Goal: Transaction & Acquisition: Purchase product/service

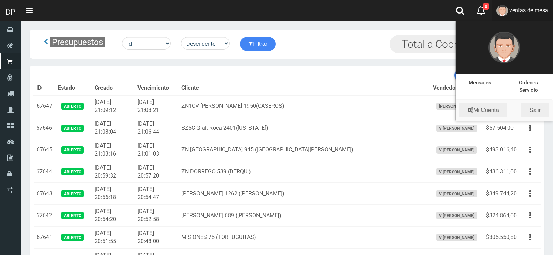
click at [547, 119] on li "Mi Cuenta Salir" at bounding box center [504, 110] width 97 height 21
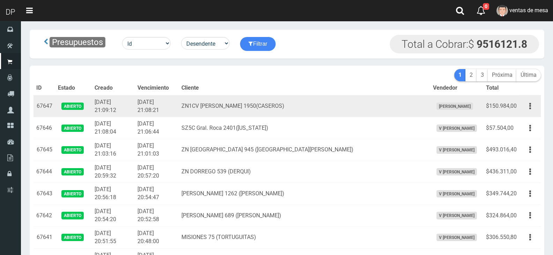
click at [540, 114] on td "Editar Imprimir Eliminar" at bounding box center [530, 106] width 21 height 22
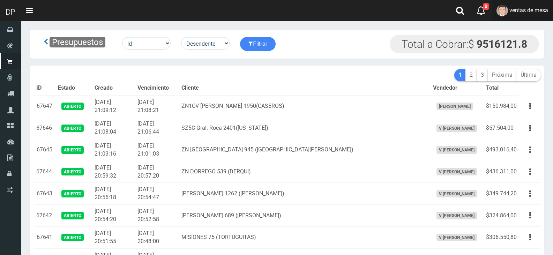
click at [539, 7] on span "ventas de mesa" at bounding box center [529, 10] width 39 height 7
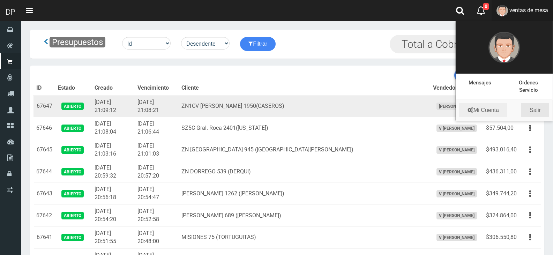
click at [535, 109] on link "Salir" at bounding box center [536, 110] width 28 height 14
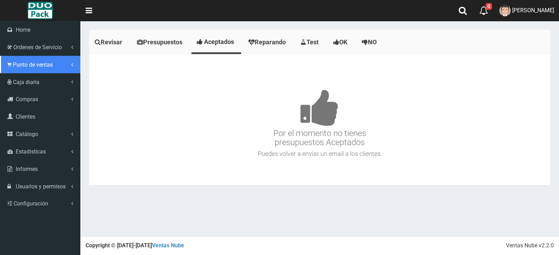
click at [26, 58] on link "Punto de ventas" at bounding box center [40, 64] width 80 height 17
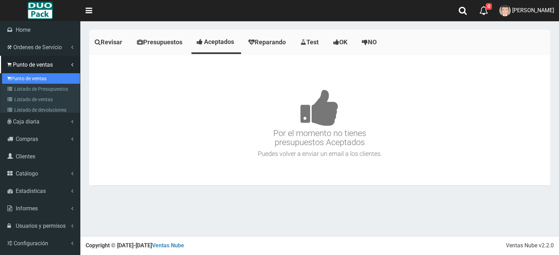
click at [35, 79] on link "Punto de ventas" at bounding box center [41, 78] width 78 height 10
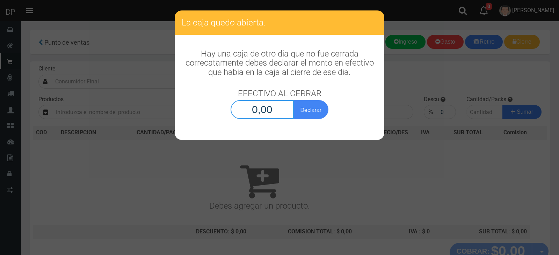
click at [279, 110] on input "0,00" at bounding box center [261, 109] width 63 height 19
type input "1,00"
click at [293, 100] on button "Declarar" at bounding box center [310, 109] width 35 height 19
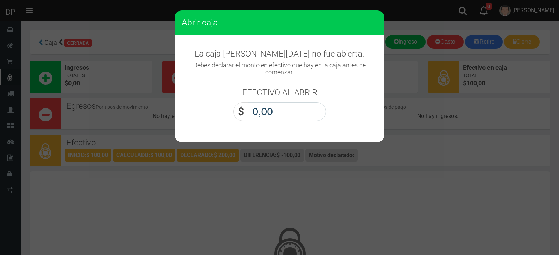
click at [283, 116] on input "0,00" at bounding box center [287, 111] width 78 height 19
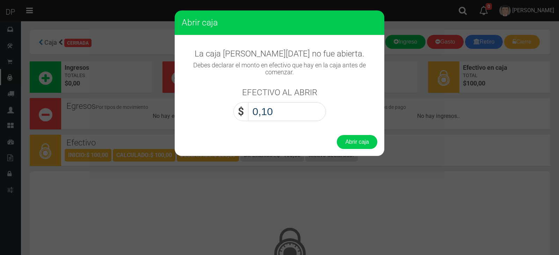
type input "1,00"
click at [337, 135] on button "Abrir caja" at bounding box center [357, 142] width 40 height 14
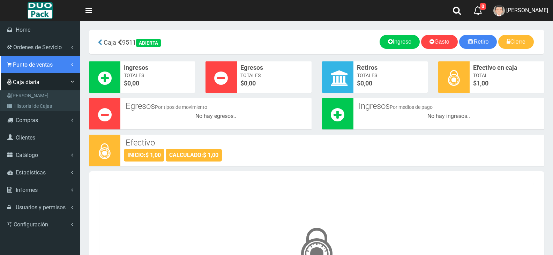
click at [21, 63] on span "Punto de ventas" at bounding box center [33, 64] width 40 height 7
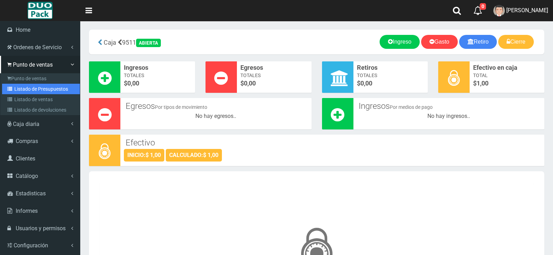
click at [39, 88] on link "Listado de Presupuestos" at bounding box center [41, 89] width 78 height 10
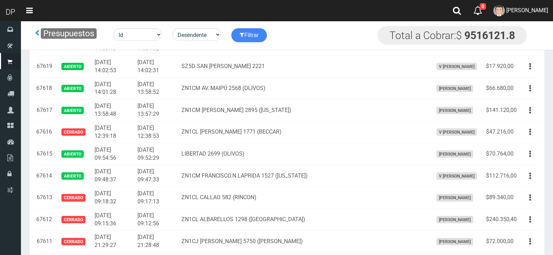
scroll to position [698, 0]
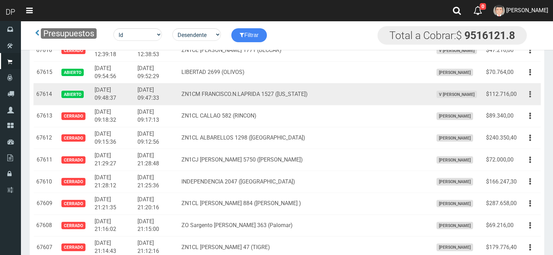
click at [526, 94] on button "button" at bounding box center [531, 94] width 16 height 12
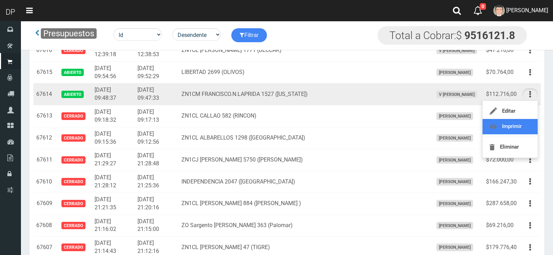
click at [513, 129] on link "Imprimir" at bounding box center [510, 126] width 55 height 15
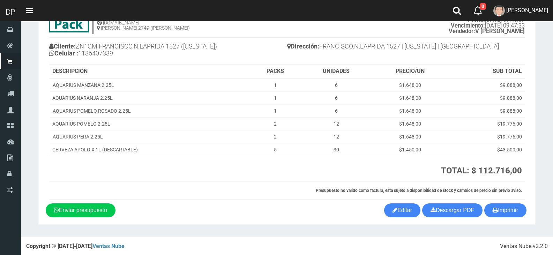
scroll to position [42, 0]
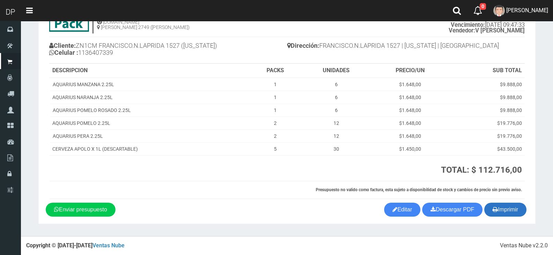
click at [501, 207] on button "Imprimir" at bounding box center [506, 210] width 42 height 14
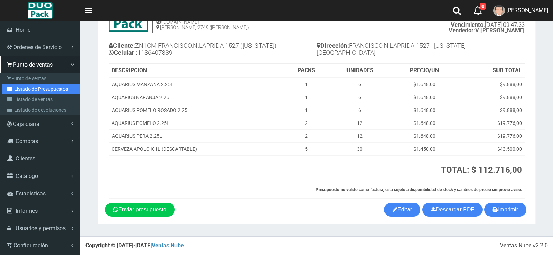
click at [38, 87] on link "Listado de Presupuestos" at bounding box center [41, 89] width 78 height 10
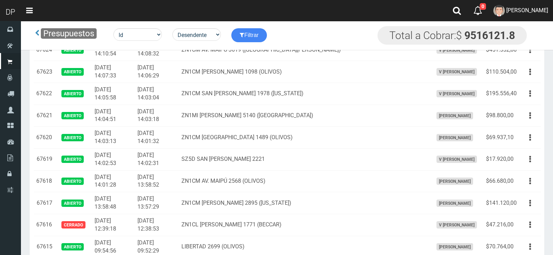
scroll to position [663, 0]
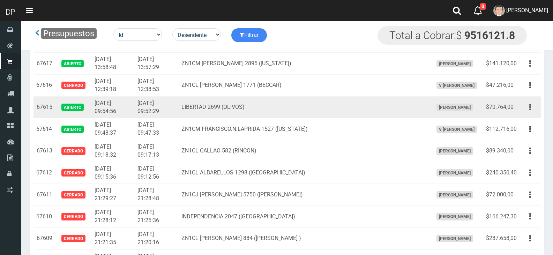
click at [535, 108] on button "button" at bounding box center [531, 107] width 16 height 12
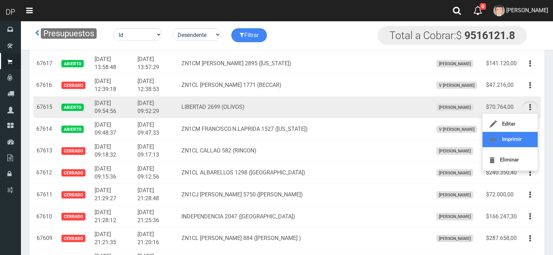
click at [517, 136] on link "Imprimir" at bounding box center [510, 139] width 55 height 15
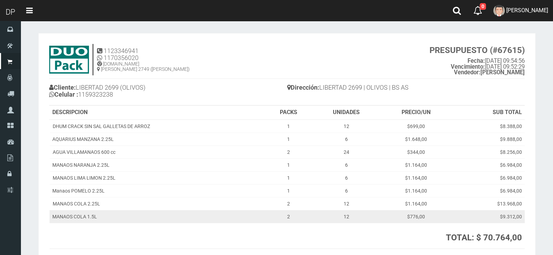
scroll to position [68, 0]
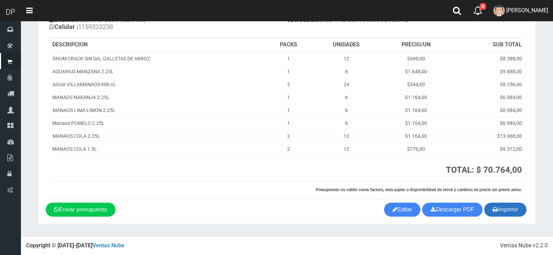
click at [504, 216] on button "Imprimir" at bounding box center [506, 210] width 42 height 14
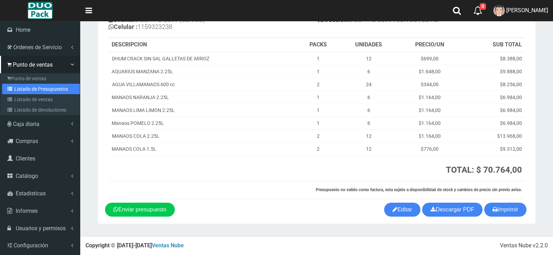
click at [30, 87] on link "Listado de Presupuestos" at bounding box center [41, 89] width 78 height 10
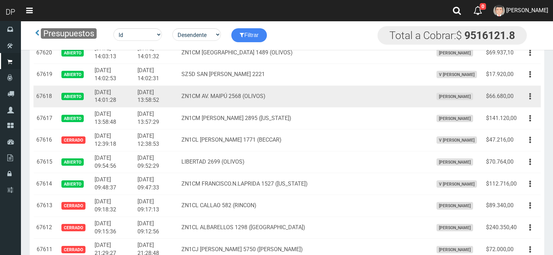
scroll to position [593, 0]
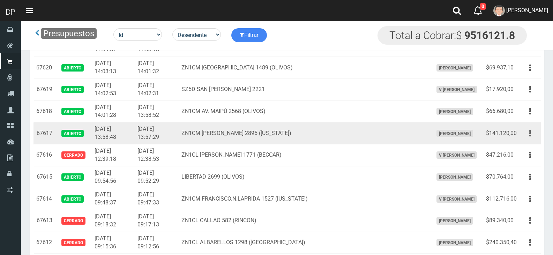
click at [535, 132] on button "button" at bounding box center [531, 133] width 16 height 12
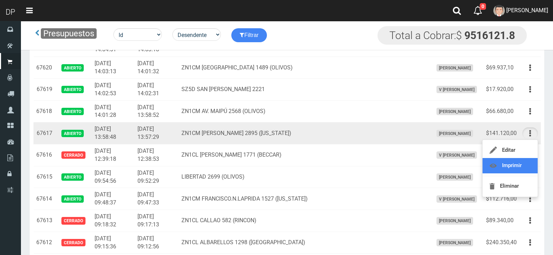
click at [520, 160] on link "Imprimir" at bounding box center [510, 165] width 55 height 15
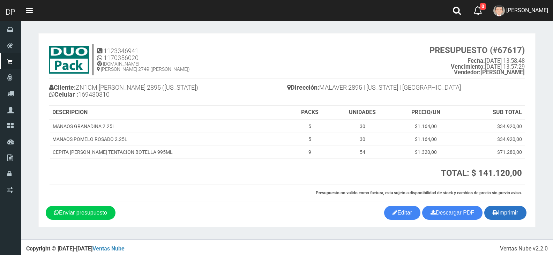
click at [521, 214] on button "Imprimir" at bounding box center [506, 213] width 42 height 14
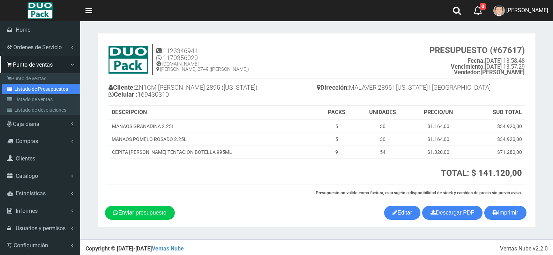
click at [29, 87] on link "Listado de Presupuestos" at bounding box center [41, 89] width 78 height 10
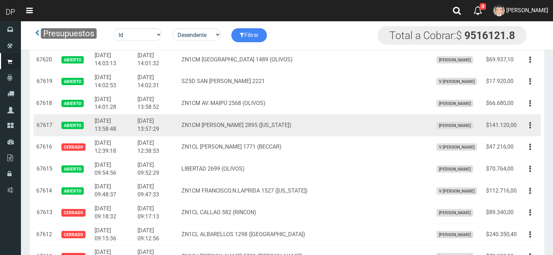
scroll to position [593, 0]
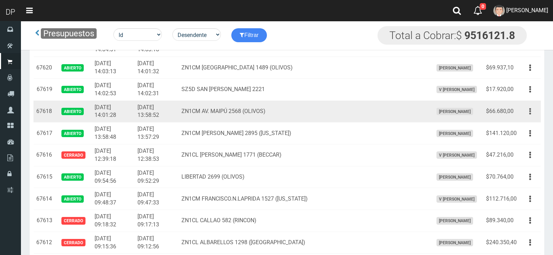
drag, startPoint x: 527, startPoint y: 111, endPoint x: 533, endPoint y: 112, distance: 5.6
click at [533, 112] on button "button" at bounding box center [531, 111] width 16 height 12
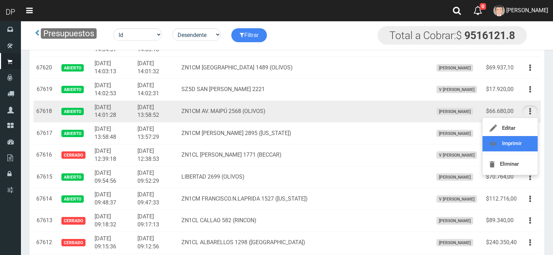
click at [516, 146] on link "Imprimir" at bounding box center [510, 143] width 55 height 15
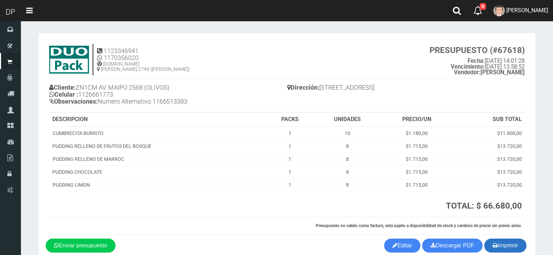
click at [502, 243] on button "Imprimir" at bounding box center [506, 246] width 42 height 14
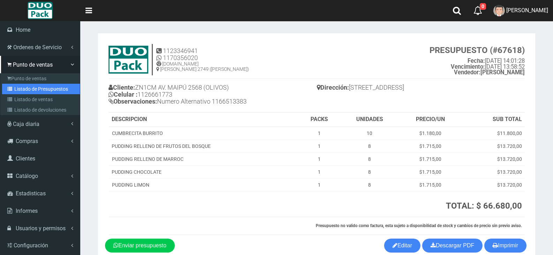
click at [44, 88] on link "Listado de Presupuestos" at bounding box center [41, 89] width 78 height 10
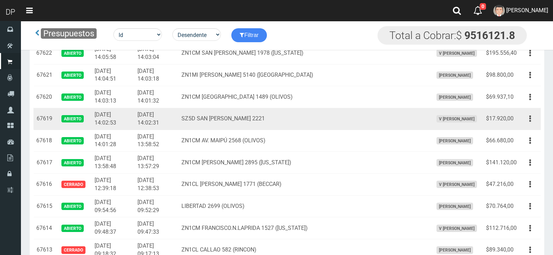
scroll to position [559, 0]
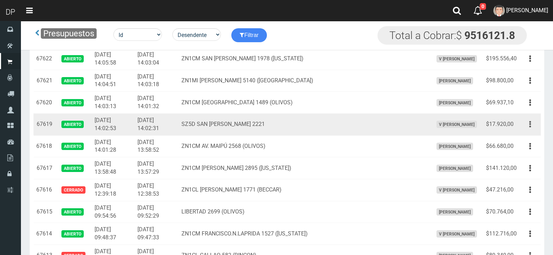
click at [526, 120] on button "button" at bounding box center [531, 124] width 16 height 12
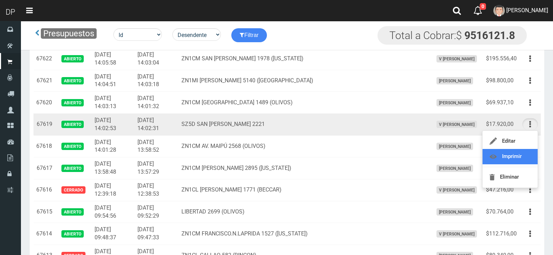
click at [519, 151] on link "Imprimir" at bounding box center [510, 156] width 55 height 15
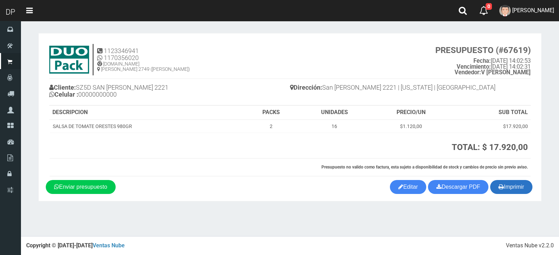
click at [502, 191] on icon "button" at bounding box center [500, 187] width 5 height 10
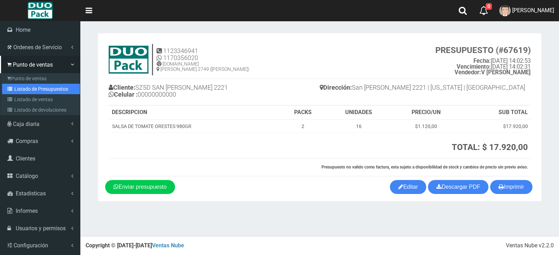
click at [25, 88] on link "Listado de Presupuestos" at bounding box center [41, 89] width 78 height 10
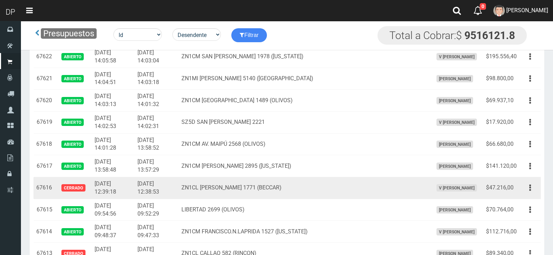
scroll to position [559, 0]
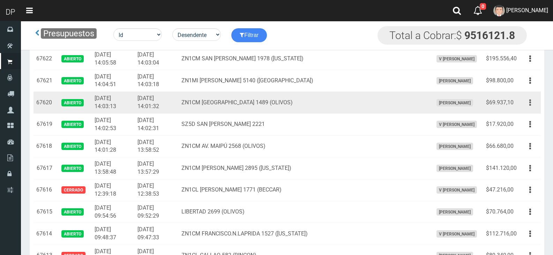
click at [528, 107] on button "button" at bounding box center [531, 103] width 16 height 12
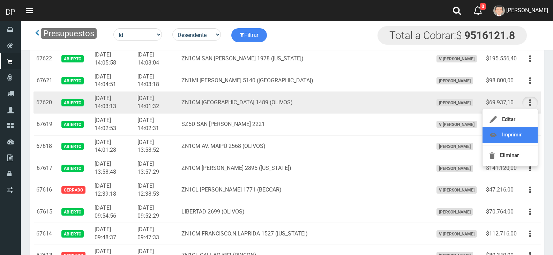
click at [520, 135] on link "Imprimir" at bounding box center [510, 134] width 55 height 15
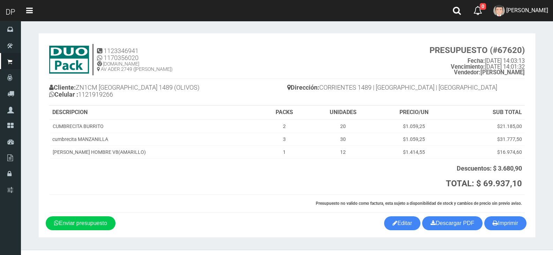
click at [507, 214] on div "1123346941 1170356020 [DOMAIN_NAME] AV ADER 2749 ([PERSON_NAME]) PRESUPUESTO (#…" at bounding box center [287, 128] width 483 height 176
click at [506, 227] on button "Imprimir" at bounding box center [506, 223] width 42 height 14
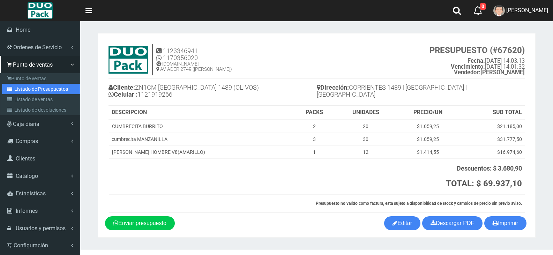
click at [27, 91] on link "Listado de Presupuestos" at bounding box center [41, 89] width 78 height 10
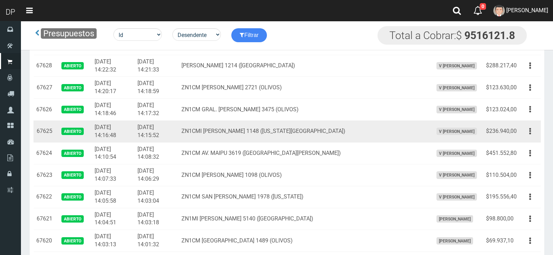
scroll to position [454, 0]
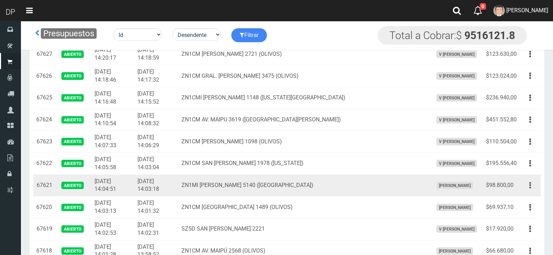
click at [530, 185] on icon "button" at bounding box center [531, 185] width 2 height 12
click at [530, 185] on button "button" at bounding box center [531, 185] width 16 height 12
click at [530, 178] on td "Editar Imprimir Eliminar" at bounding box center [530, 186] width 21 height 22
click at [531, 185] on icon "button" at bounding box center [531, 185] width 2 height 12
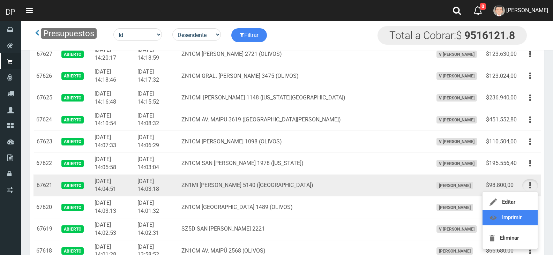
click at [523, 213] on link "Imprimir" at bounding box center [510, 217] width 55 height 15
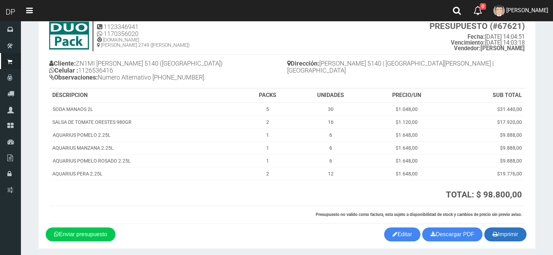
scroll to position [49, 0]
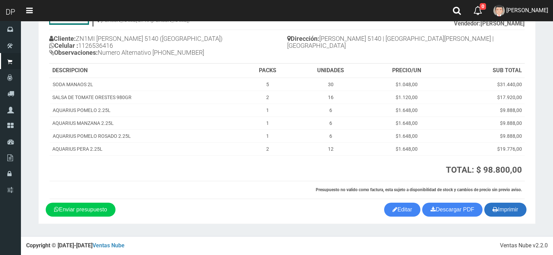
click at [518, 209] on button "Imprimir" at bounding box center [506, 210] width 42 height 14
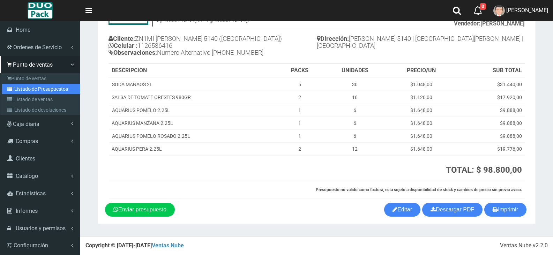
click at [46, 84] on link "Listado de Presupuestos" at bounding box center [41, 89] width 78 height 10
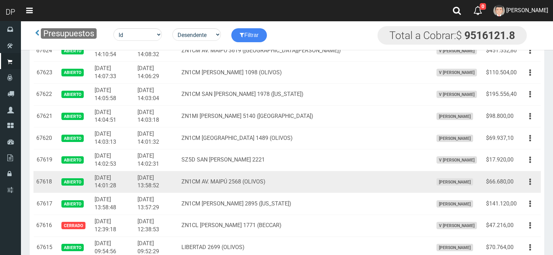
scroll to position [489, 0]
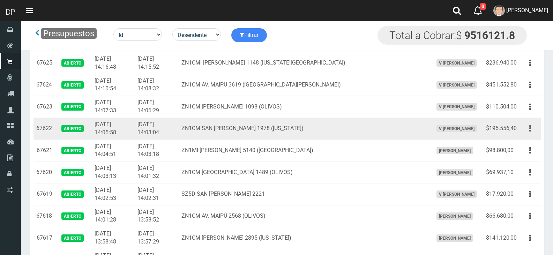
click at [532, 126] on button "button" at bounding box center [531, 129] width 16 height 12
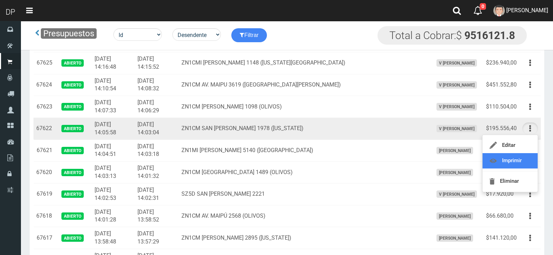
click at [523, 155] on link "Imprimir" at bounding box center [510, 160] width 55 height 15
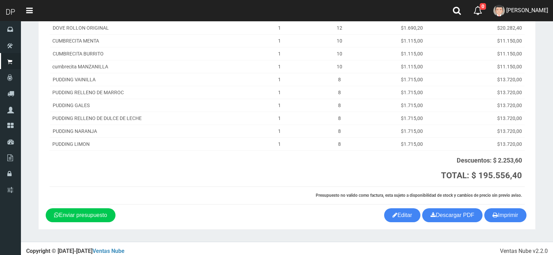
scroll to position [156, 0]
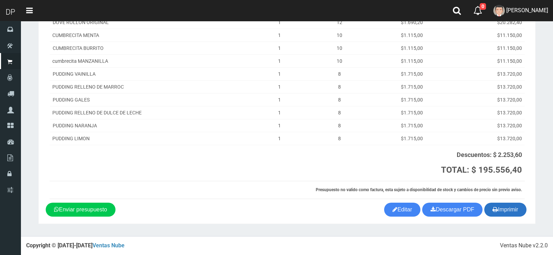
click at [516, 204] on button "Imprimir" at bounding box center [506, 210] width 42 height 14
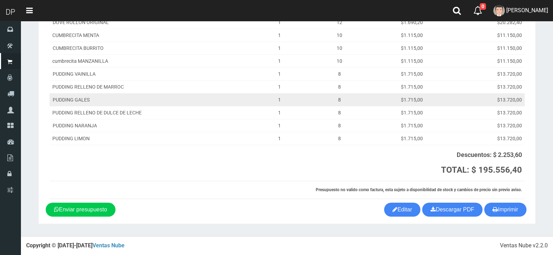
scroll to position [0, 0]
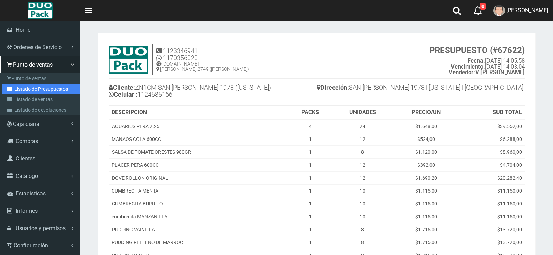
click at [33, 84] on link "Listado de Presupuestos" at bounding box center [41, 89] width 78 height 10
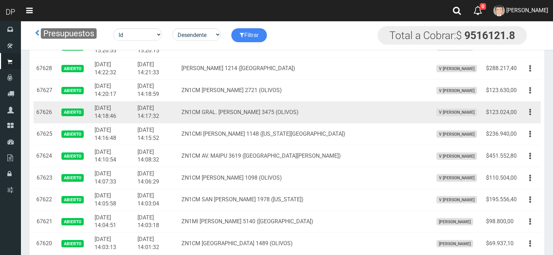
scroll to position [419, 0]
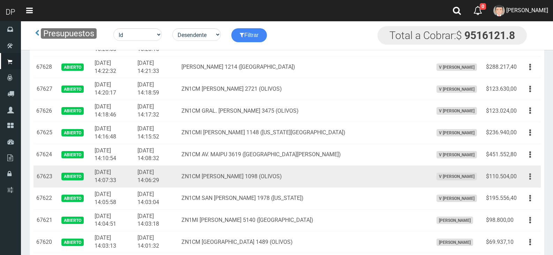
click at [530, 178] on icon "button" at bounding box center [531, 177] width 2 height 12
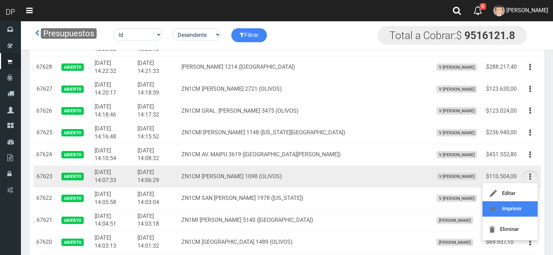
click at [515, 210] on link "Imprimir" at bounding box center [510, 208] width 55 height 15
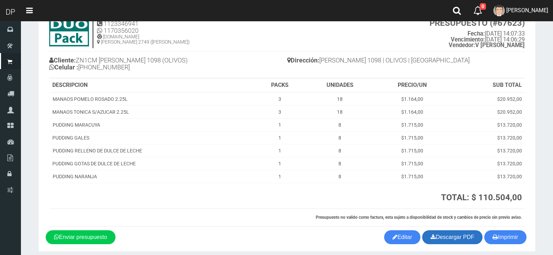
scroll to position [55, 0]
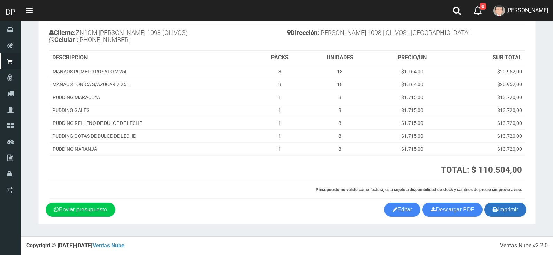
click at [510, 208] on button "Imprimir" at bounding box center [506, 210] width 42 height 14
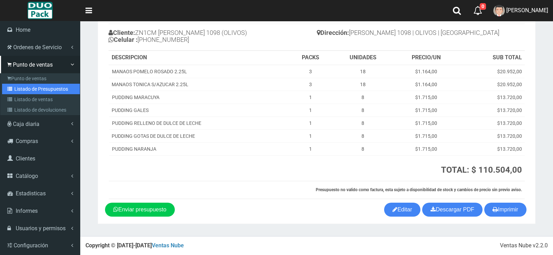
click at [27, 90] on link "Listado de Presupuestos" at bounding box center [41, 89] width 78 height 10
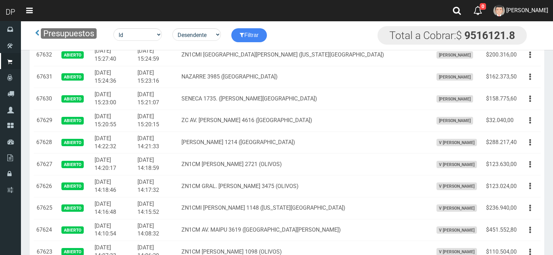
scroll to position [384, 0]
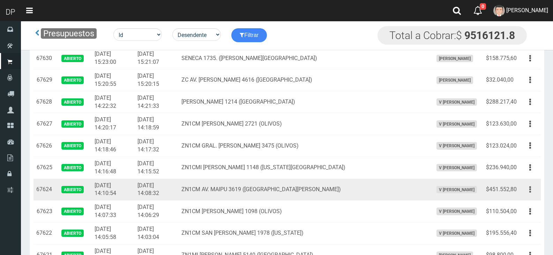
click at [530, 187] on icon "button" at bounding box center [531, 190] width 2 height 12
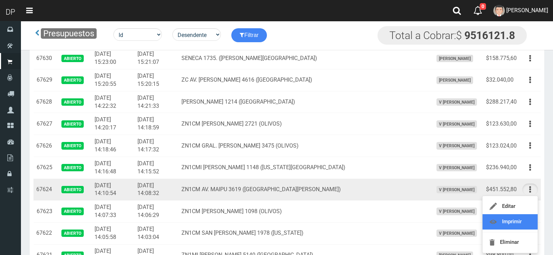
click at [518, 219] on link "Imprimir" at bounding box center [510, 221] width 55 height 15
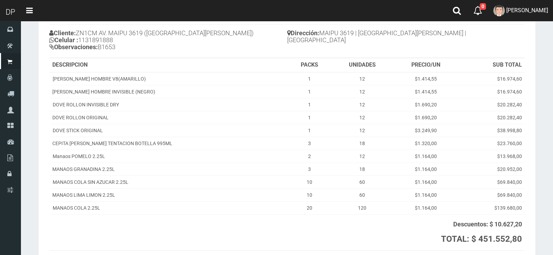
scroll to position [124, 0]
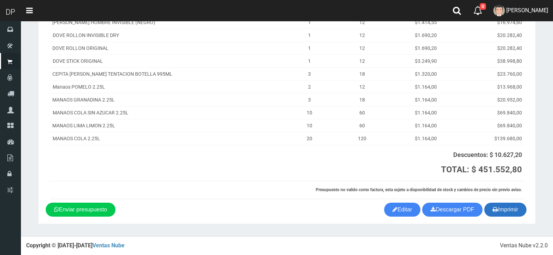
click at [514, 206] on button "Imprimir" at bounding box center [506, 210] width 42 height 14
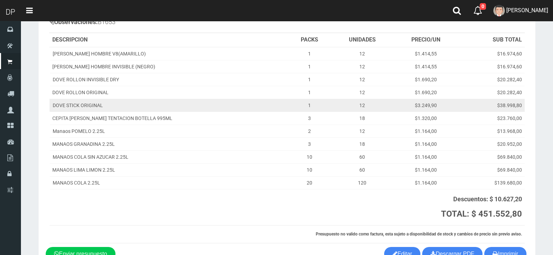
scroll to position [0, 0]
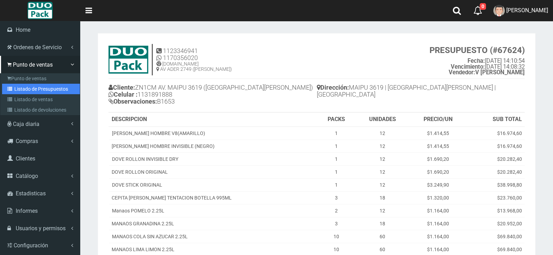
click at [40, 89] on link "Listado de Presupuestos" at bounding box center [41, 89] width 78 height 10
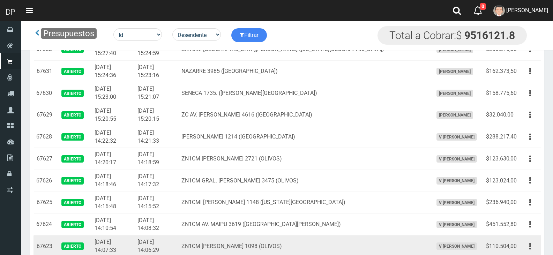
scroll to position [384, 0]
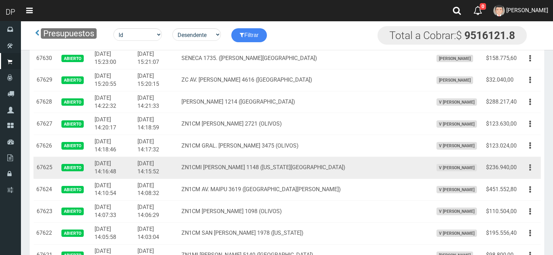
click at [529, 168] on button "button" at bounding box center [531, 168] width 16 height 12
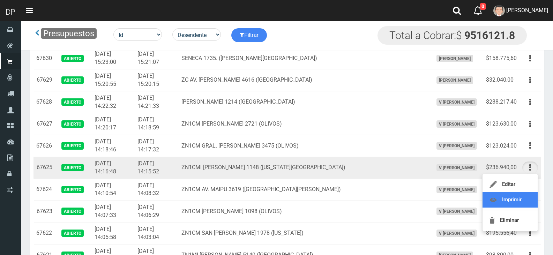
click at [523, 200] on link "Imprimir" at bounding box center [510, 199] width 55 height 15
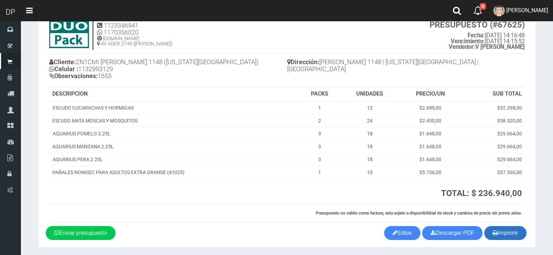
scroll to position [49, 0]
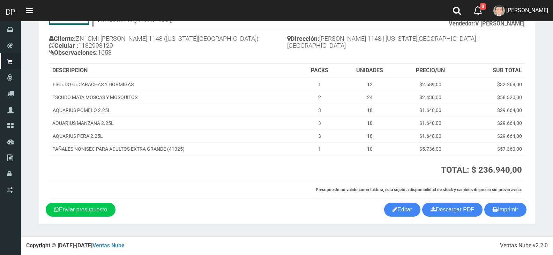
click at [499, 201] on div "1123346941 1170356020 [DOMAIN_NAME] AV ADER 2749 ([PERSON_NAME]) PRESUPUESTO (#…" at bounding box center [287, 97] width 483 height 211
click at [495, 214] on icon "button" at bounding box center [495, 210] width 5 height 10
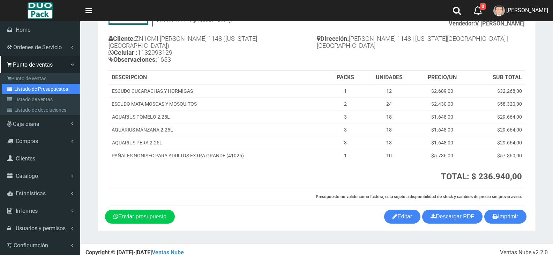
click at [49, 90] on link "Listado de Presupuestos" at bounding box center [41, 89] width 78 height 10
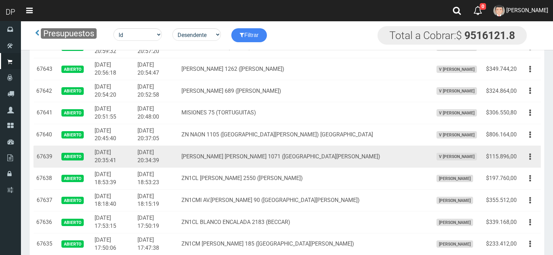
scroll to position [89, 0]
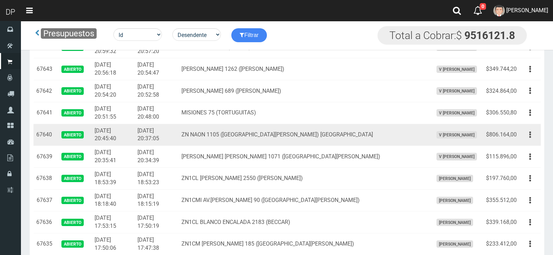
click at [515, 130] on td "$806.164,00" at bounding box center [501, 135] width 36 height 22
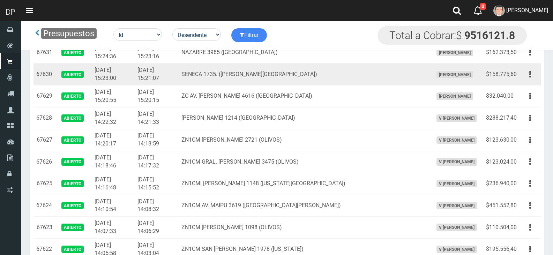
scroll to position [403, 0]
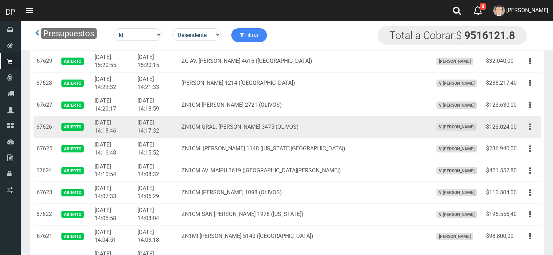
click at [533, 125] on button "button" at bounding box center [531, 127] width 16 height 12
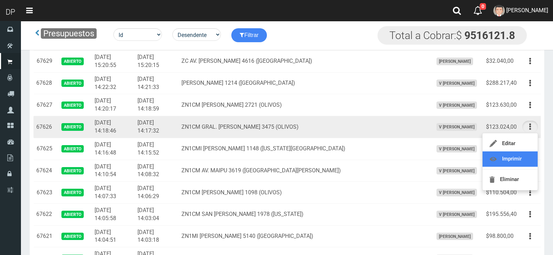
click at [517, 160] on link "Imprimir" at bounding box center [510, 159] width 55 height 15
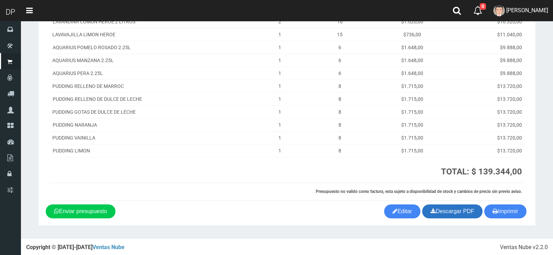
scroll to position [106, 0]
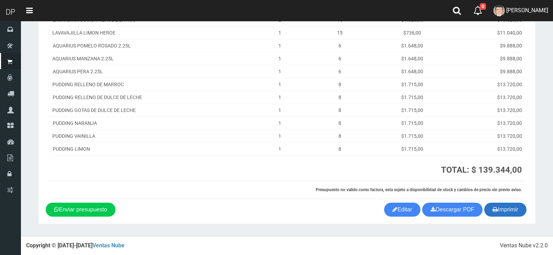
click at [493, 208] on icon "button" at bounding box center [495, 210] width 5 height 10
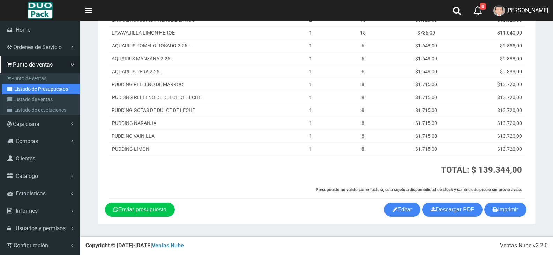
click at [45, 87] on link "Listado de Presupuestos" at bounding box center [41, 89] width 78 height 10
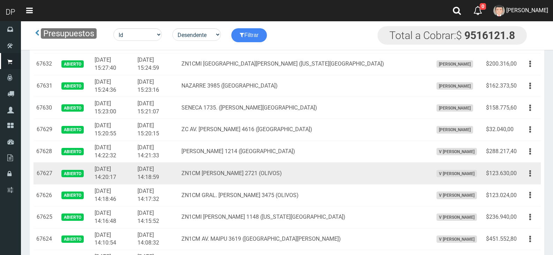
scroll to position [349, 0]
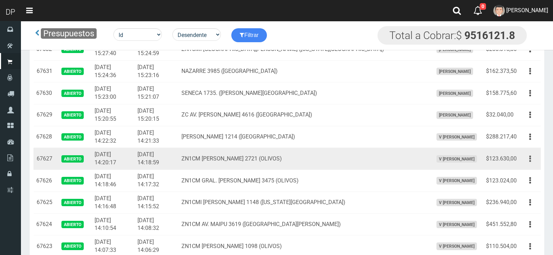
click at [530, 154] on icon "button" at bounding box center [531, 159] width 2 height 12
click at [521, 187] on link "Imprimir" at bounding box center [510, 191] width 55 height 15
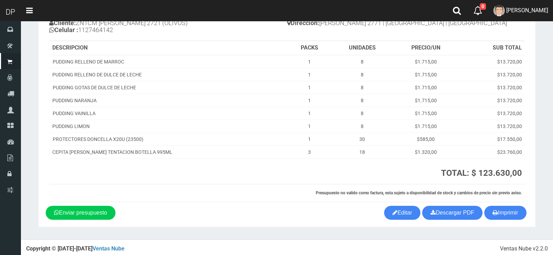
scroll to position [68, 0]
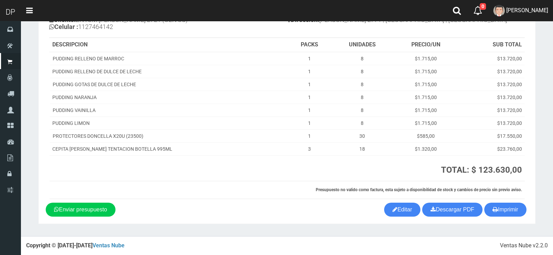
click at [501, 218] on section "1123346941 1170356020 [DOMAIN_NAME] AV ADER 2749 ([PERSON_NAME]) PRESUPUESTO (#…" at bounding box center [286, 94] width 497 height 259
click at [499, 209] on button "Imprimir" at bounding box center [506, 210] width 42 height 14
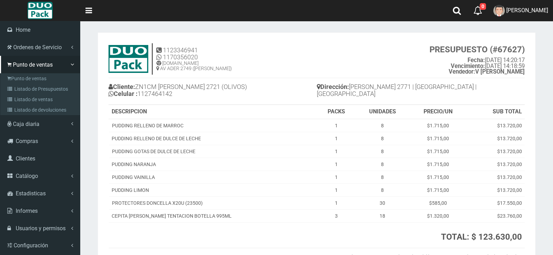
scroll to position [0, 0]
click at [48, 91] on link "Listado de Presupuestos" at bounding box center [41, 89] width 78 height 10
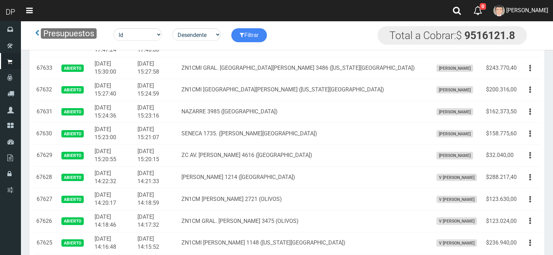
scroll to position [349, 0]
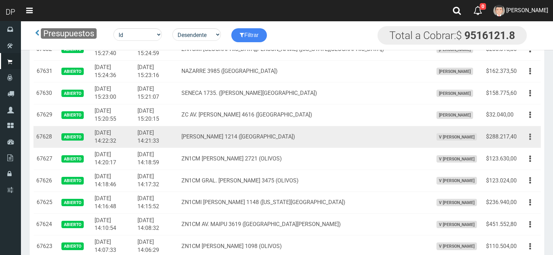
click at [531, 137] on button "button" at bounding box center [531, 137] width 16 height 12
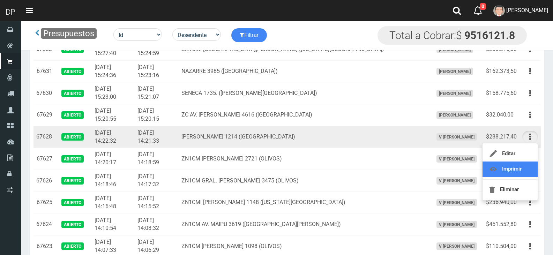
click at [516, 168] on link "Imprimir" at bounding box center [510, 169] width 55 height 15
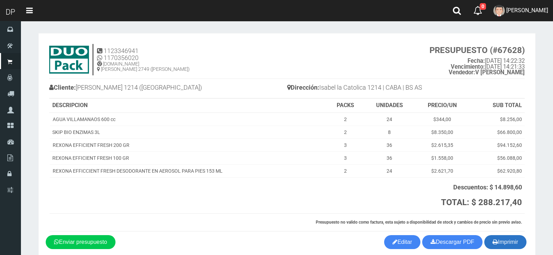
click at [513, 241] on button "Imprimir" at bounding box center [506, 242] width 42 height 14
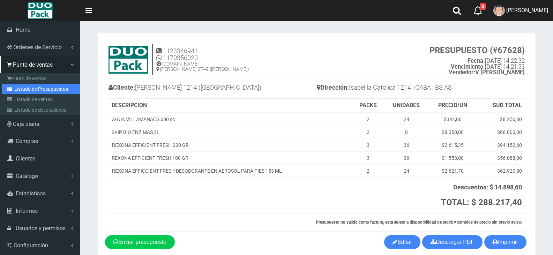
click at [40, 89] on link "Listado de Presupuestos" at bounding box center [41, 89] width 78 height 10
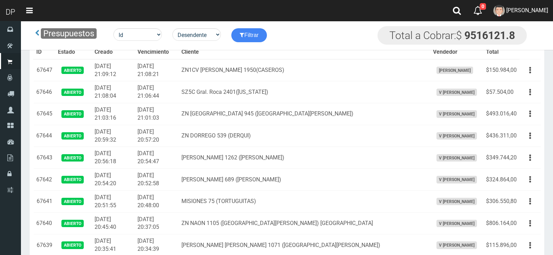
scroll to position [333, 0]
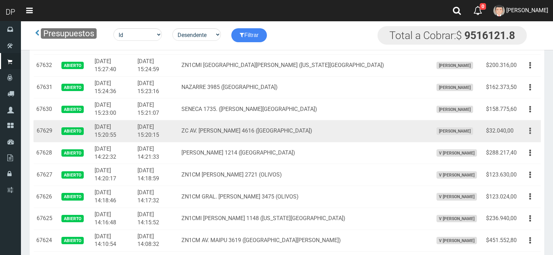
click at [533, 133] on button "button" at bounding box center [531, 131] width 16 height 12
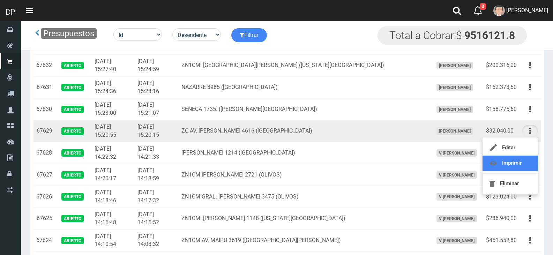
click at [516, 160] on link "Imprimir" at bounding box center [510, 163] width 55 height 15
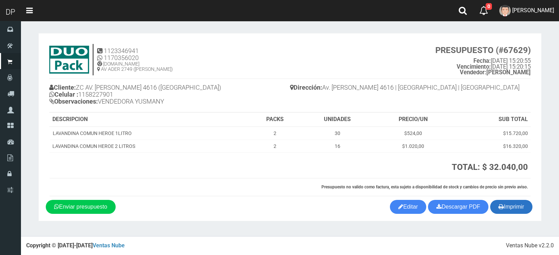
click at [519, 209] on button "Imprimir" at bounding box center [511, 207] width 42 height 14
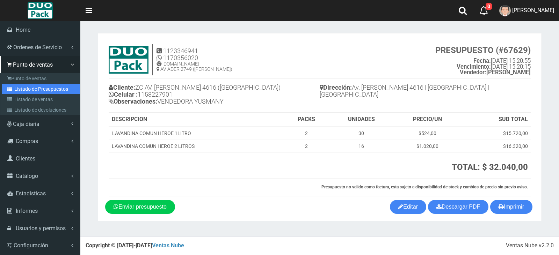
click at [53, 87] on link "Listado de Presupuestos" at bounding box center [41, 89] width 78 height 10
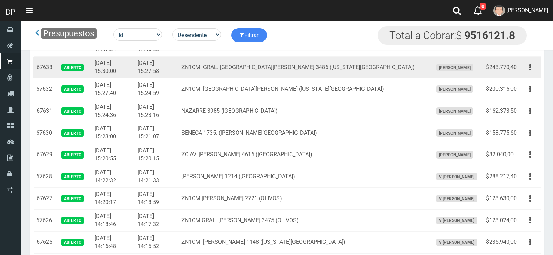
scroll to position [314, 0]
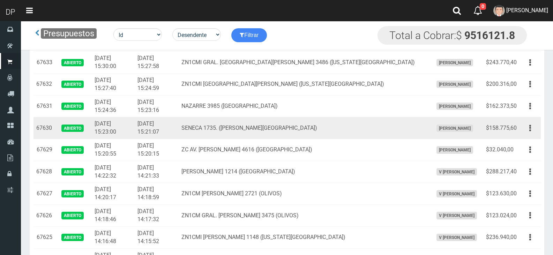
drag, startPoint x: 534, startPoint y: 126, endPoint x: 526, endPoint y: 139, distance: 15.2
click at [534, 126] on button "button" at bounding box center [531, 128] width 16 height 12
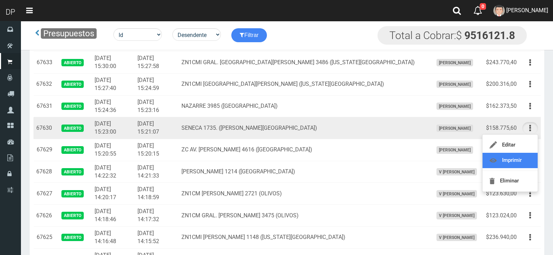
click at [520, 161] on link "Imprimir" at bounding box center [510, 160] width 55 height 15
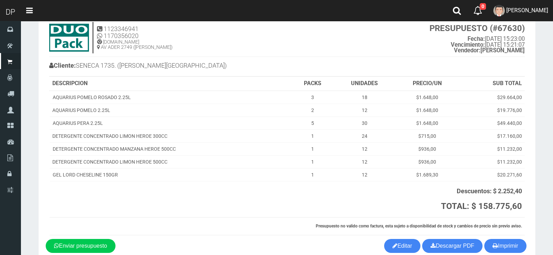
scroll to position [58, 0]
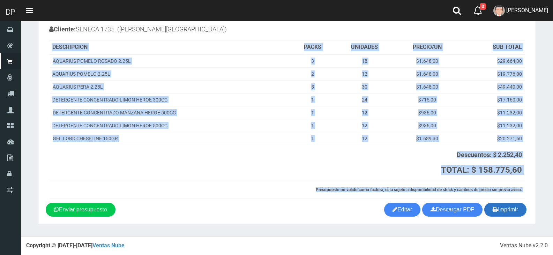
click at [512, 203] on section "1123346941 1170356020 [DOMAIN_NAME] AV ADER 2749 ([PERSON_NAME]) PRESUPUESTO (#…" at bounding box center [286, 99] width 497 height 249
click at [502, 205] on button "Imprimir" at bounding box center [506, 210] width 42 height 14
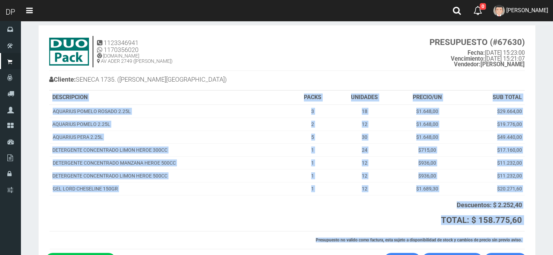
scroll to position [0, 0]
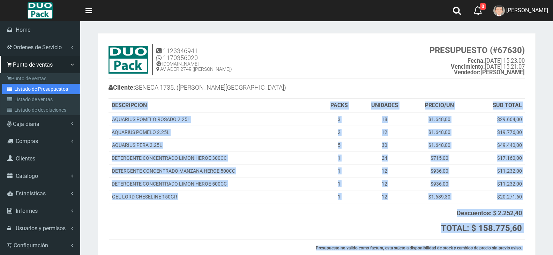
click at [36, 88] on link "Listado de Presupuestos" at bounding box center [41, 89] width 78 height 10
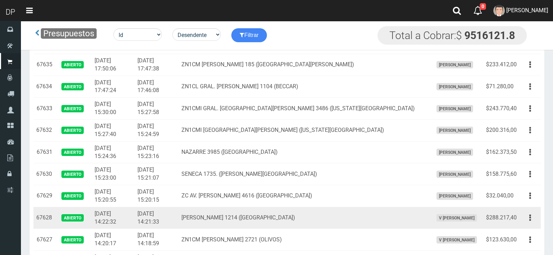
scroll to position [279, 0]
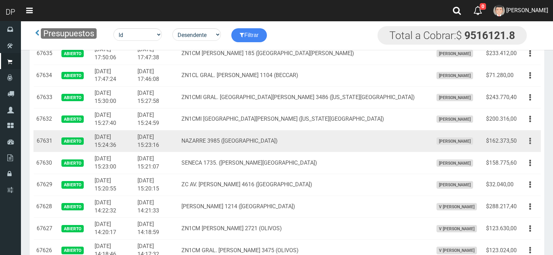
click at [529, 139] on button "button" at bounding box center [531, 141] width 16 height 12
click at [521, 174] on link "Imprimir" at bounding box center [510, 173] width 55 height 15
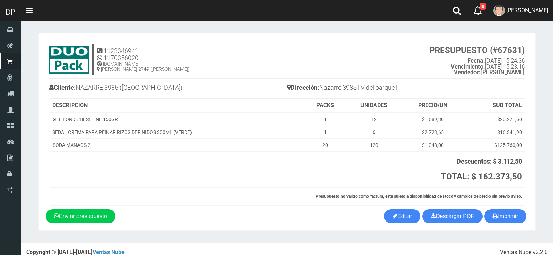
click at [515, 208] on div "1123346941 1170356020 [DOMAIN_NAME] [PERSON_NAME] 2749 ([PERSON_NAME]) PRESUPUE…" at bounding box center [287, 124] width 483 height 169
click at [492, 225] on section "1123346941 1170356020 [DOMAIN_NAME] [PERSON_NAME] 2749 ([PERSON_NAME]) PRESUPUE…" at bounding box center [286, 132] width 497 height 198
click at [503, 219] on button "Imprimir" at bounding box center [506, 216] width 42 height 14
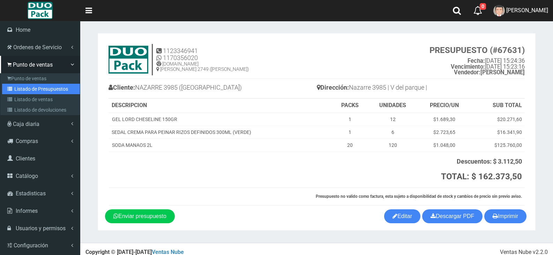
click at [52, 90] on link "Listado de Presupuestos" at bounding box center [41, 89] width 78 height 10
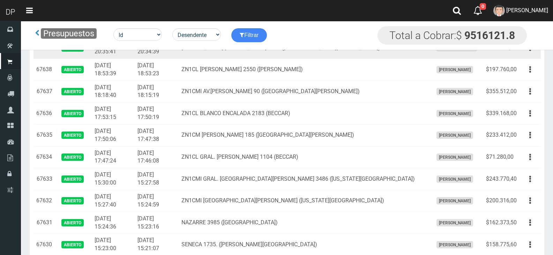
scroll to position [209, 0]
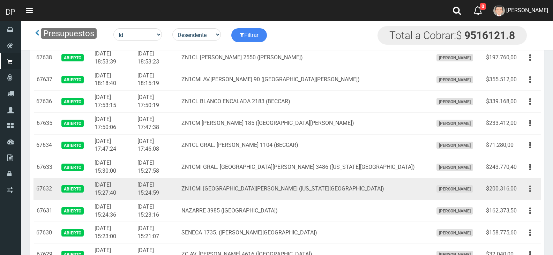
click at [528, 187] on button "button" at bounding box center [531, 189] width 16 height 12
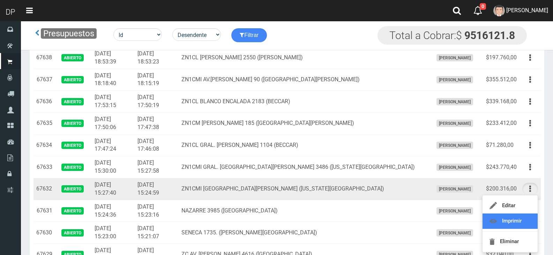
click at [518, 217] on link "Imprimir" at bounding box center [510, 221] width 55 height 15
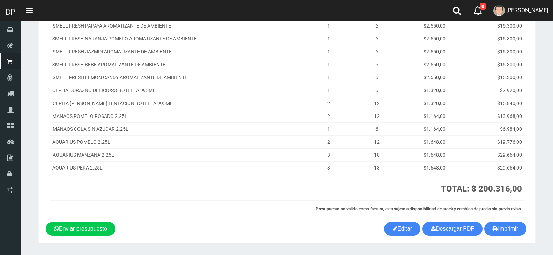
scroll to position [126, 0]
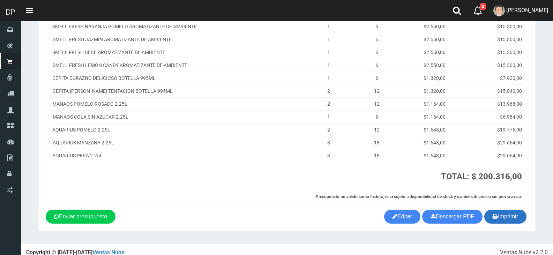
click at [517, 210] on button "Imprimir" at bounding box center [506, 217] width 42 height 14
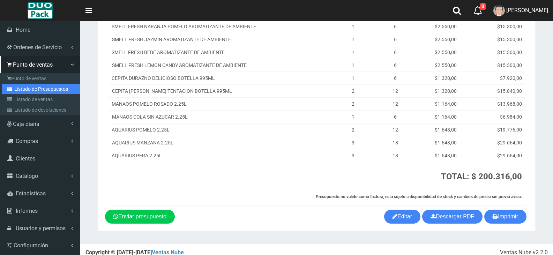
click at [33, 86] on link "Listado de Presupuestos" at bounding box center [41, 89] width 78 height 10
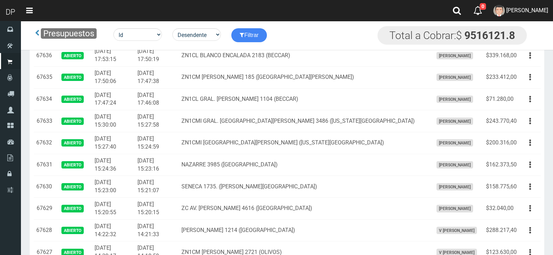
scroll to position [314, 0]
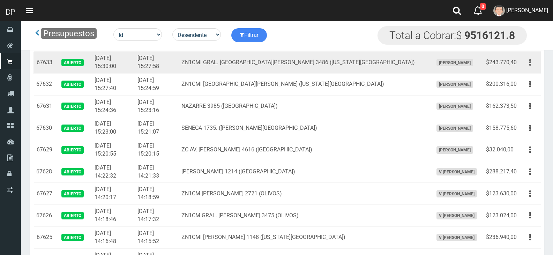
click at [535, 64] on button "button" at bounding box center [531, 63] width 16 height 12
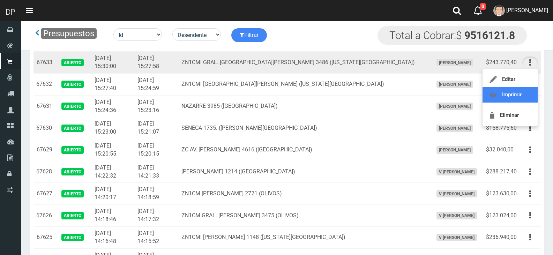
click at [522, 89] on link "Imprimir" at bounding box center [510, 94] width 55 height 15
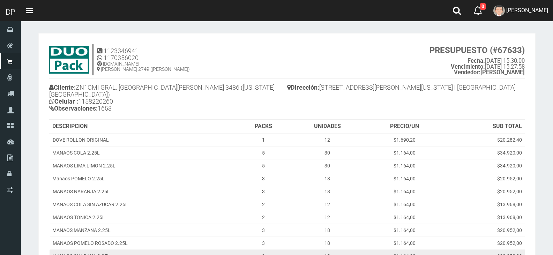
scroll to position [124, 0]
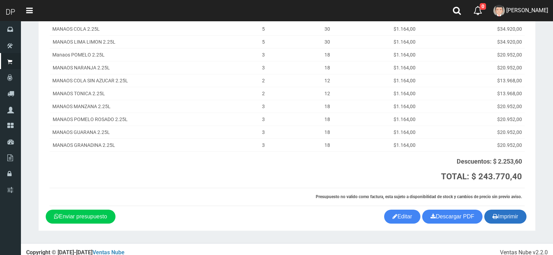
click at [512, 216] on button "Imprimir" at bounding box center [506, 217] width 42 height 14
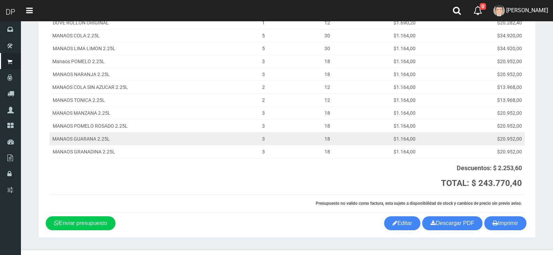
scroll to position [0, 0]
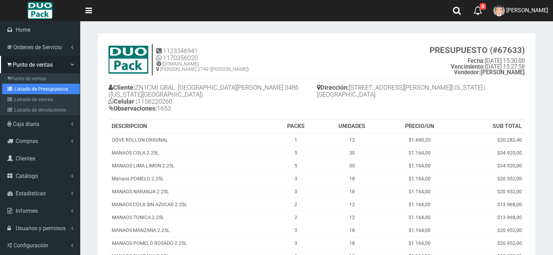
click at [32, 84] on link "Listado de Presupuestos" at bounding box center [41, 89] width 78 height 10
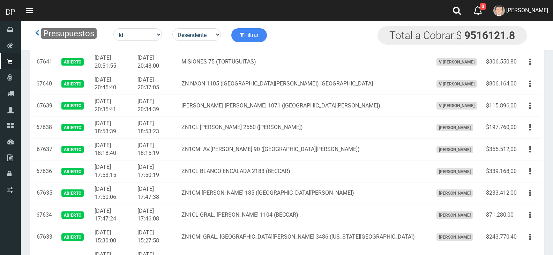
scroll to position [175, 0]
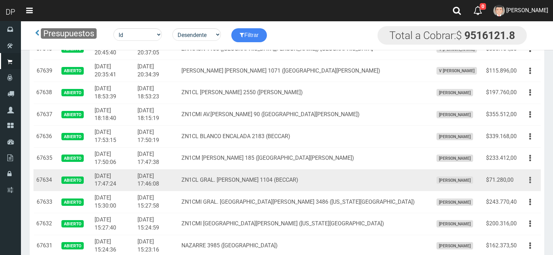
click at [530, 180] on icon "button" at bounding box center [531, 180] width 2 height 12
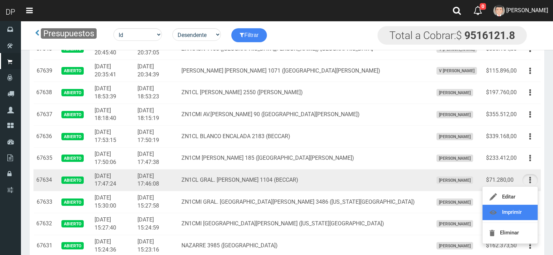
click at [513, 208] on link "Imprimir" at bounding box center [510, 212] width 55 height 15
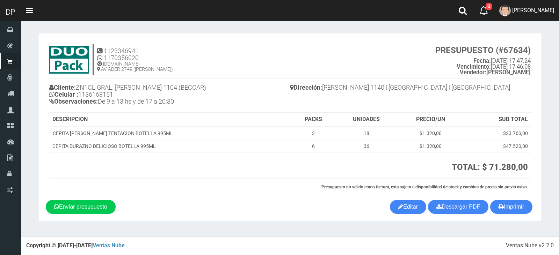
click at [536, 220] on section "1123346941 1170356020 [DOMAIN_NAME] AV ADER 2749 ([PERSON_NAME]) PRESUPUESTO (#…" at bounding box center [289, 127] width 503 height 188
click at [520, 210] on button "Imprimir" at bounding box center [511, 207] width 42 height 14
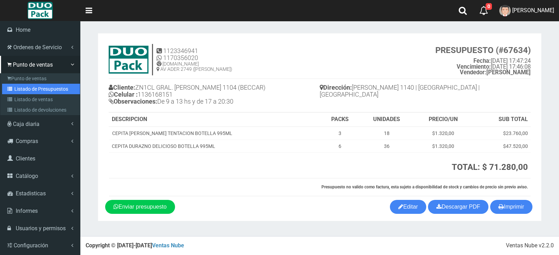
click at [46, 89] on link "Listado de Presupuestos" at bounding box center [41, 89] width 78 height 10
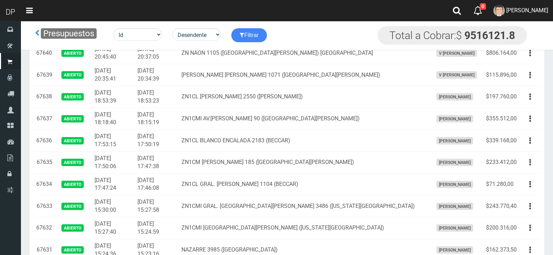
scroll to position [175, 0]
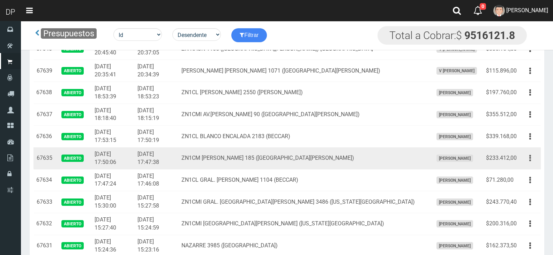
click at [535, 156] on button "button" at bounding box center [531, 158] width 16 height 12
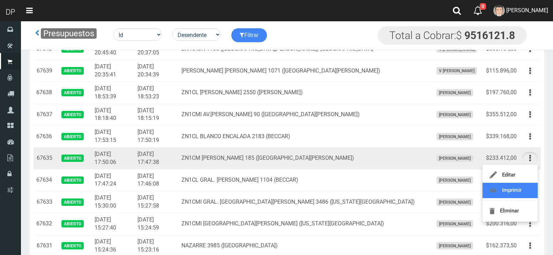
click at [522, 184] on link "Imprimir" at bounding box center [510, 190] width 55 height 15
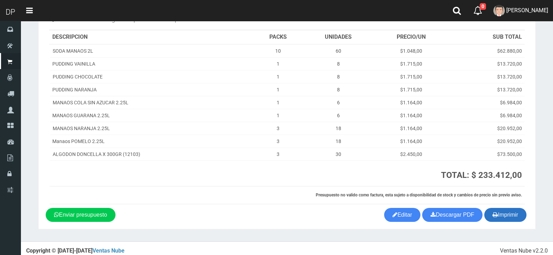
scroll to position [88, 0]
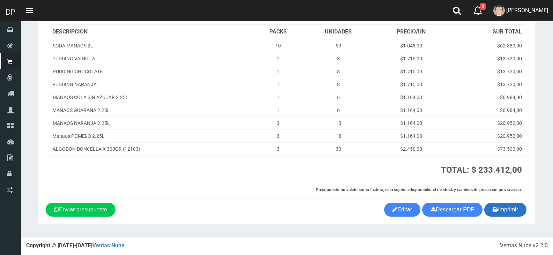
click at [508, 211] on button "Imprimir" at bounding box center [506, 210] width 42 height 14
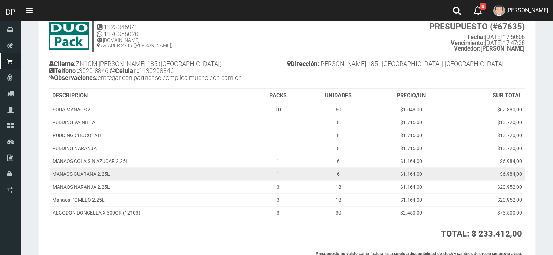
scroll to position [0, 0]
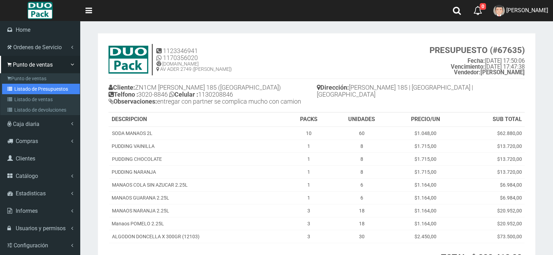
click at [37, 89] on link "Listado de Presupuestos" at bounding box center [41, 89] width 78 height 10
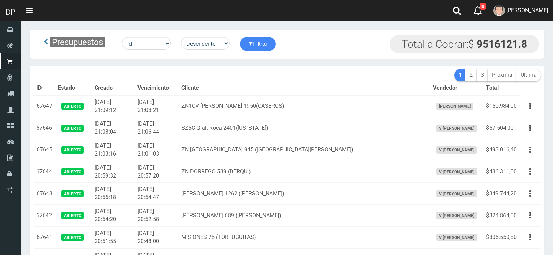
scroll to position [140, 0]
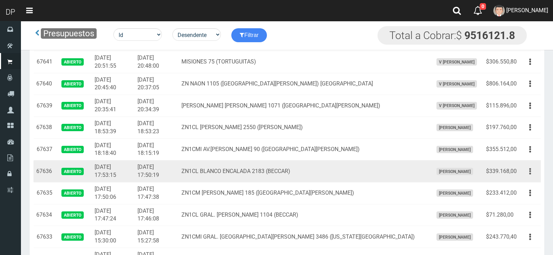
click at [531, 169] on icon "button" at bounding box center [531, 171] width 2 height 12
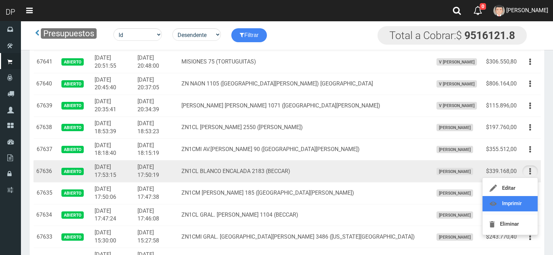
click at [515, 206] on link "Imprimir" at bounding box center [510, 203] width 55 height 15
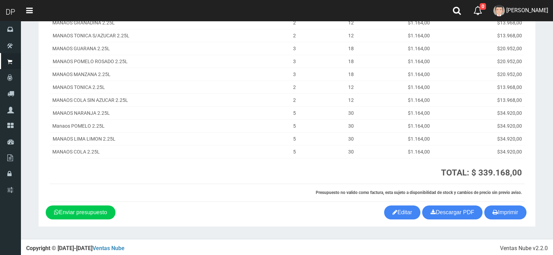
scroll to position [152, 0]
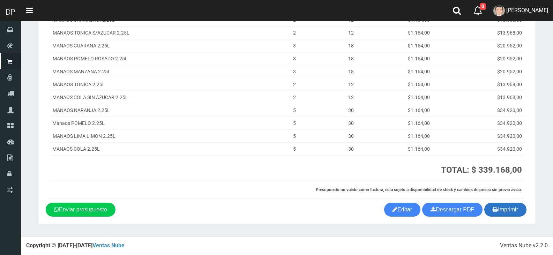
click at [509, 210] on button "Imprimir" at bounding box center [506, 210] width 42 height 14
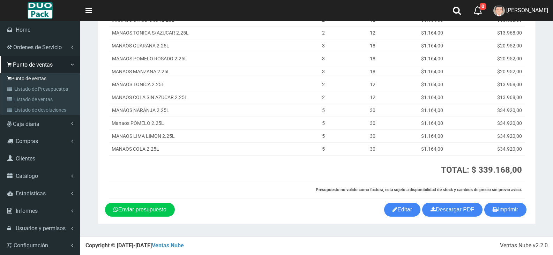
scroll to position [0, 0]
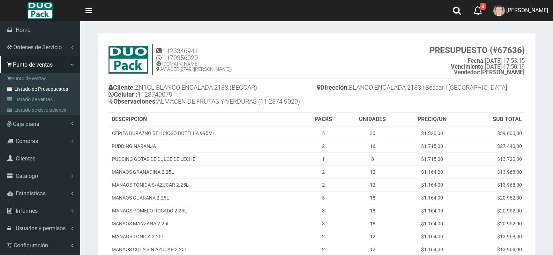
click at [43, 89] on link "Listado de Presupuestos" at bounding box center [41, 89] width 78 height 10
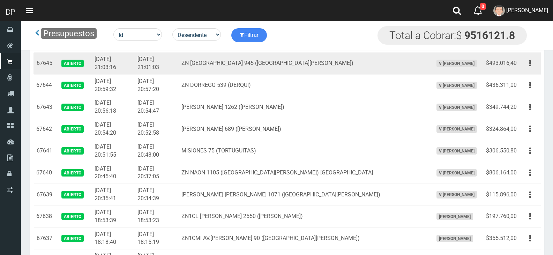
scroll to position [105, 0]
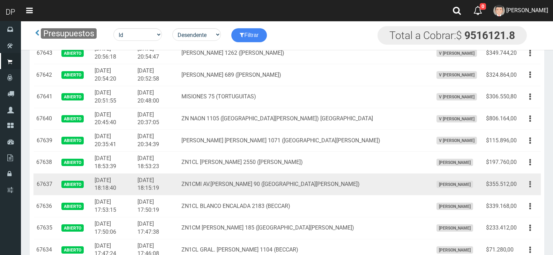
click at [532, 183] on button "button" at bounding box center [531, 184] width 16 height 12
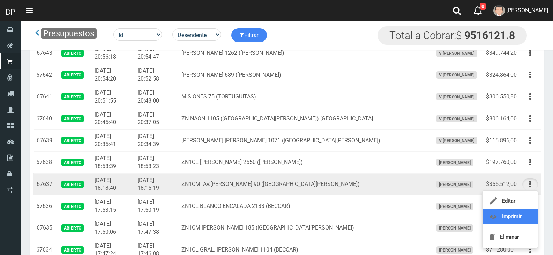
click at [515, 215] on link "Imprimir" at bounding box center [510, 216] width 55 height 15
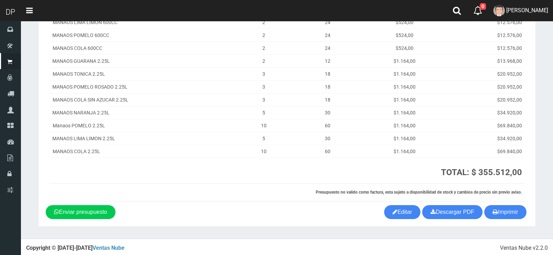
scroll to position [139, 0]
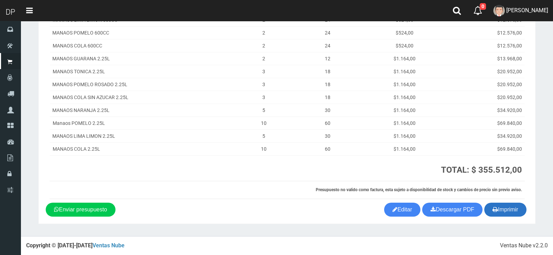
click at [514, 212] on button "Imprimir" at bounding box center [506, 210] width 42 height 14
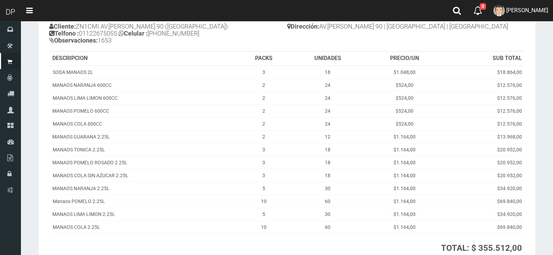
scroll to position [35, 0]
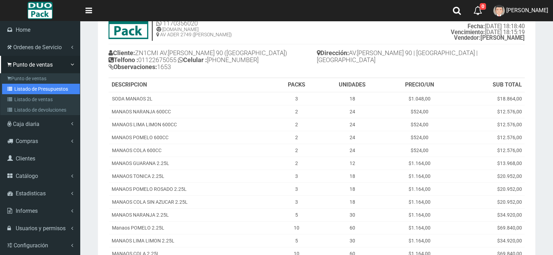
click at [33, 88] on link "Listado de Presupuestos" at bounding box center [41, 89] width 78 height 10
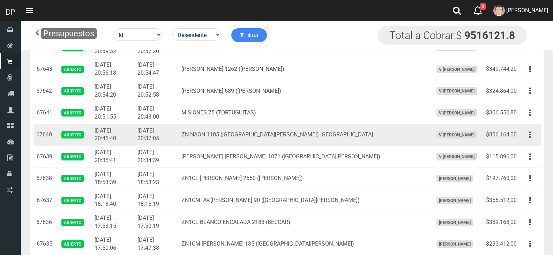
scroll to position [89, 0]
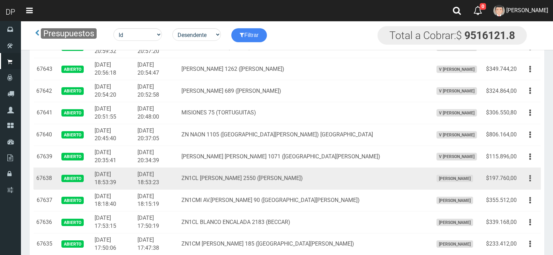
click at [529, 174] on button "button" at bounding box center [531, 178] width 16 height 12
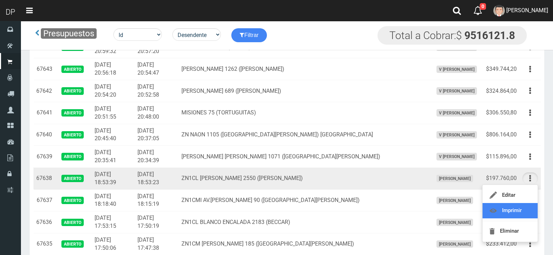
click at [526, 209] on link "Imprimir" at bounding box center [510, 210] width 55 height 15
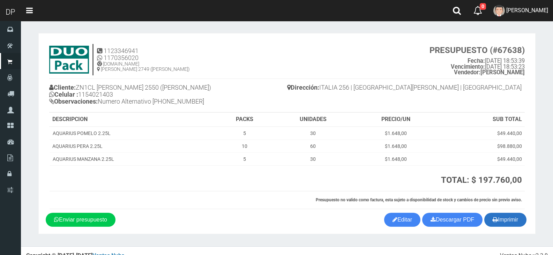
click at [505, 219] on button "Imprimir" at bounding box center [506, 220] width 42 height 14
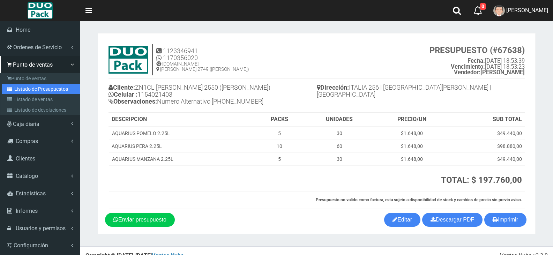
click at [30, 90] on link "Listado de Presupuestos" at bounding box center [41, 89] width 78 height 10
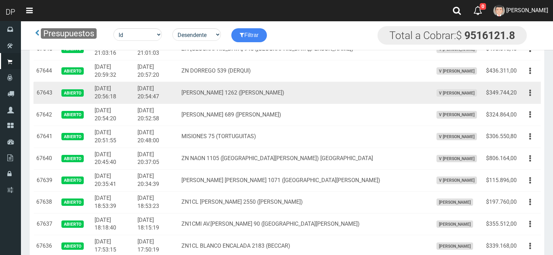
scroll to position [70, 0]
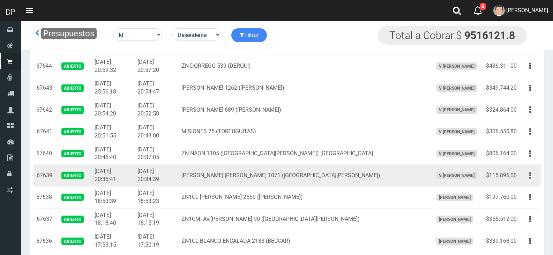
click at [531, 177] on icon "button" at bounding box center [531, 176] width 2 height 12
click at [514, 207] on link "Imprimir" at bounding box center [510, 207] width 55 height 15
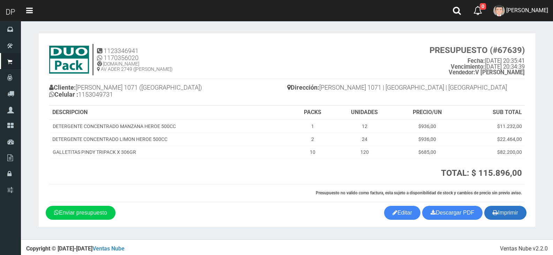
click at [503, 218] on button "Imprimir" at bounding box center [506, 213] width 42 height 14
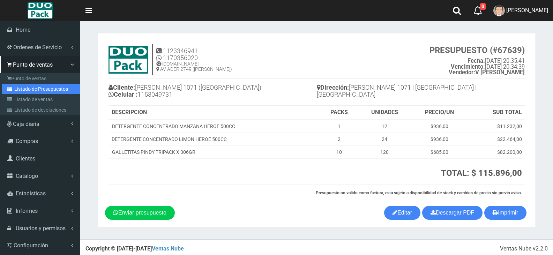
click at [37, 87] on link "Listado de Presupuestos" at bounding box center [41, 89] width 78 height 10
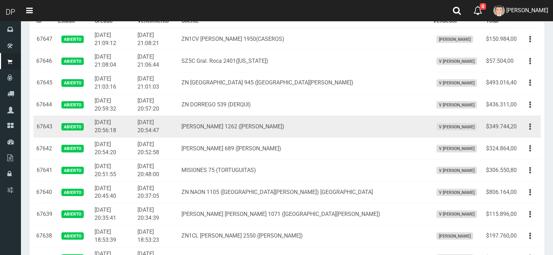
scroll to position [70, 0]
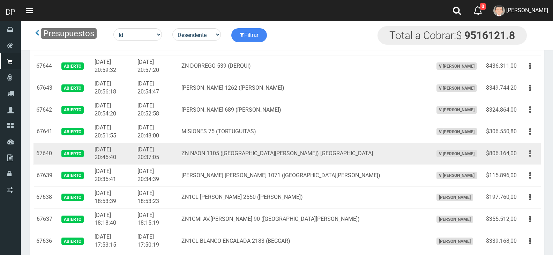
click at [527, 154] on button "button" at bounding box center [531, 154] width 16 height 12
drag, startPoint x: 519, startPoint y: 186, endPoint x: 437, endPoint y: 164, distance: 85.3
click at [519, 186] on link "Imprimir" at bounding box center [510, 185] width 55 height 15
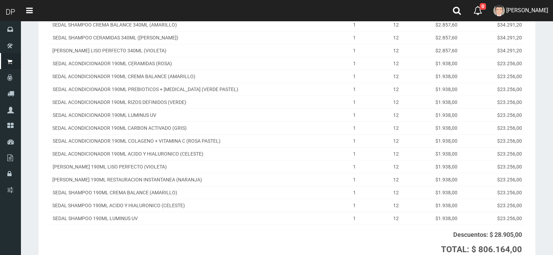
scroll to position [349, 0]
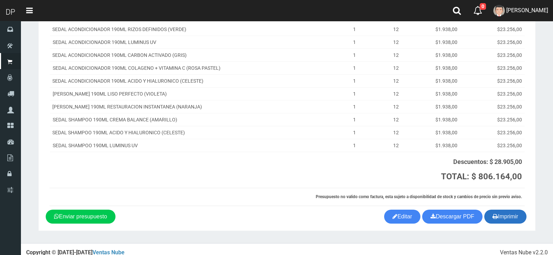
click at [503, 217] on button "Imprimir" at bounding box center [506, 217] width 42 height 14
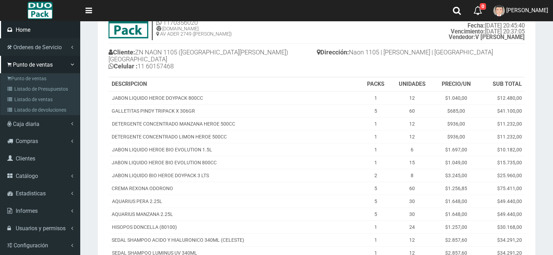
scroll to position [0, 0]
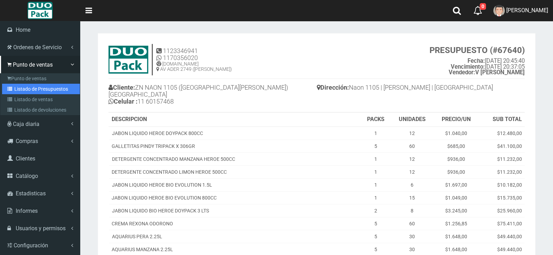
click at [44, 86] on link "Listado de Presupuestos" at bounding box center [41, 89] width 78 height 10
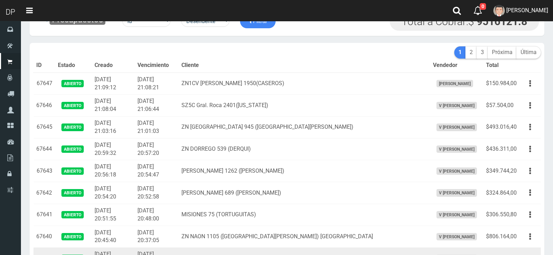
scroll to position [35, 0]
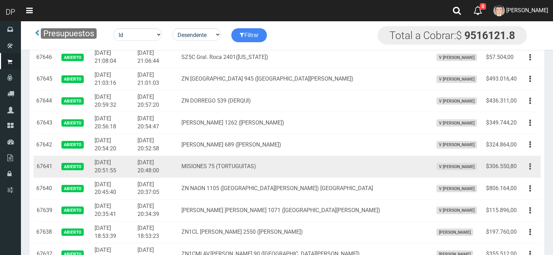
drag, startPoint x: 531, startPoint y: 165, endPoint x: 527, endPoint y: 170, distance: 6.5
click at [532, 165] on button "button" at bounding box center [531, 167] width 16 height 12
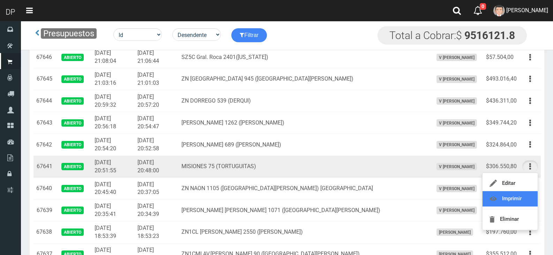
click at [520, 198] on link "Imprimir" at bounding box center [510, 198] width 55 height 15
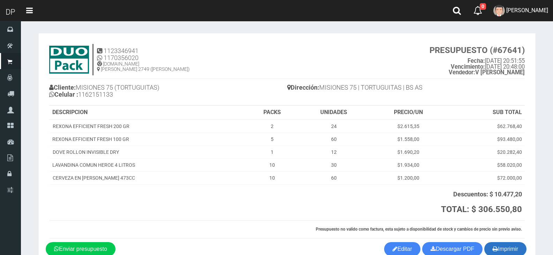
click at [515, 250] on button "Imprimir" at bounding box center [506, 249] width 42 height 14
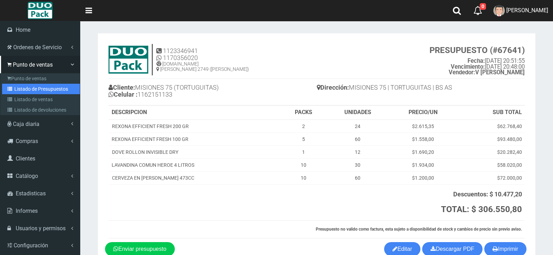
click at [26, 87] on link "Listado de Presupuestos" at bounding box center [41, 89] width 78 height 10
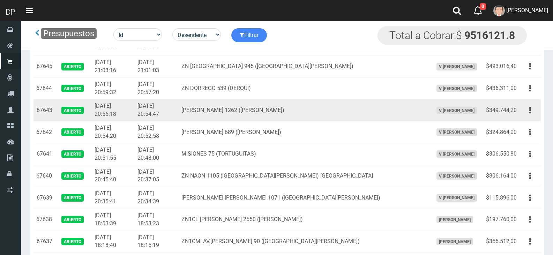
scroll to position [35, 0]
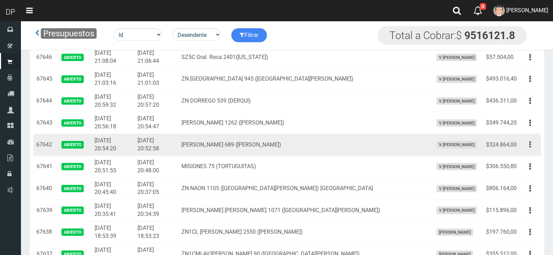
click at [531, 145] on icon "button" at bounding box center [531, 145] width 2 height 12
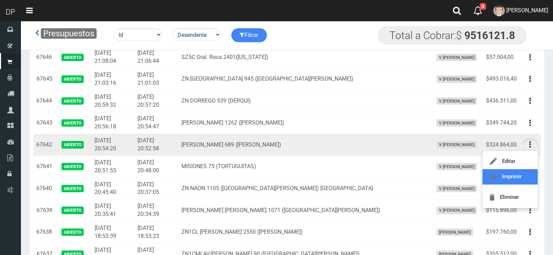
click at [515, 174] on link "Imprimir" at bounding box center [510, 176] width 55 height 15
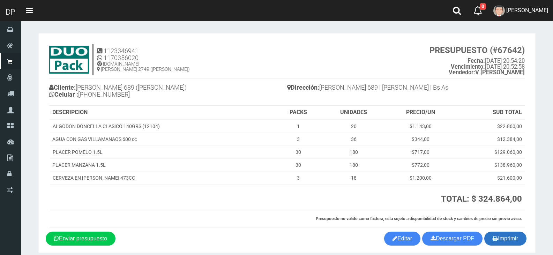
click at [506, 235] on button "Imprimir" at bounding box center [506, 239] width 42 height 14
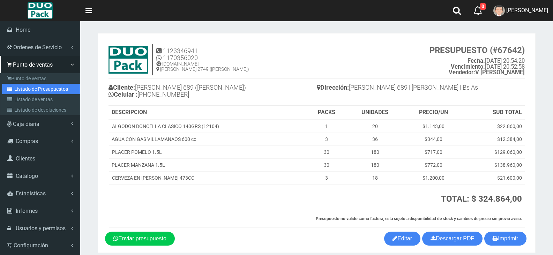
click at [46, 84] on link "Listado de Presupuestos" at bounding box center [41, 89] width 78 height 10
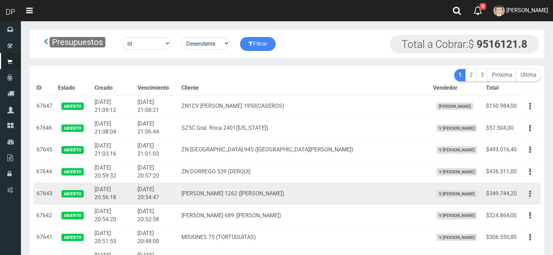
click at [531, 193] on button "button" at bounding box center [531, 194] width 16 height 12
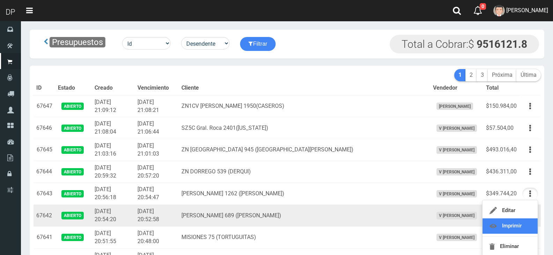
drag, startPoint x: 522, startPoint y: 226, endPoint x: 502, endPoint y: 225, distance: 20.3
click at [522, 227] on link "Imprimir" at bounding box center [510, 226] width 55 height 15
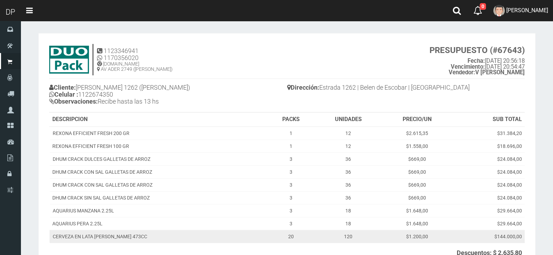
scroll to position [98, 0]
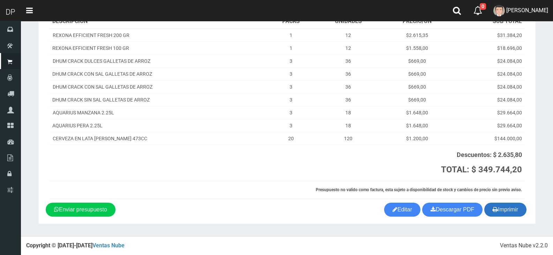
click at [506, 213] on button "Imprimir" at bounding box center [506, 210] width 42 height 14
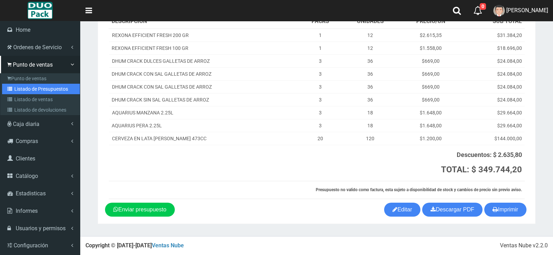
click at [37, 87] on link "Listado de Presupuestos" at bounding box center [41, 89] width 78 height 10
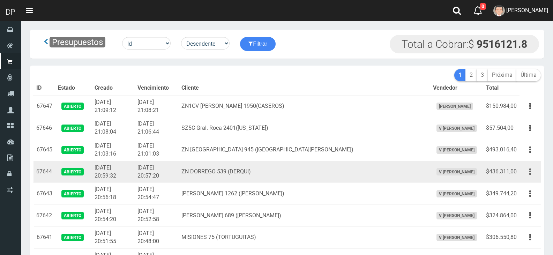
click at [527, 170] on button "button" at bounding box center [531, 172] width 16 height 12
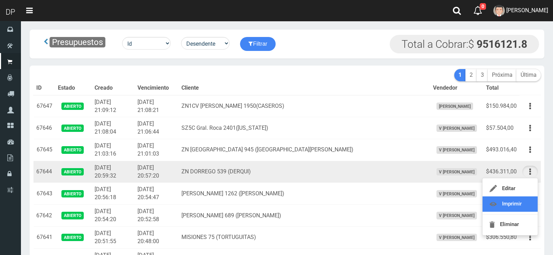
click at [520, 202] on link "Imprimir" at bounding box center [510, 204] width 55 height 15
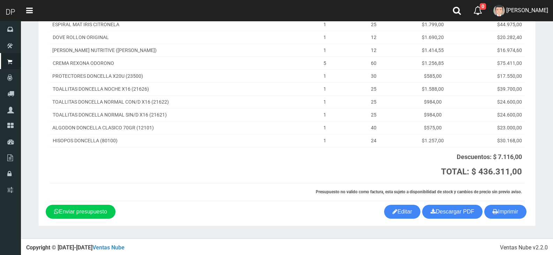
scroll to position [150, 0]
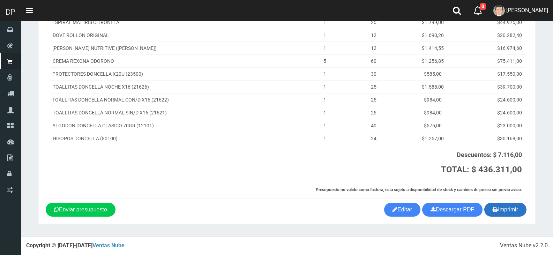
click at [511, 212] on button "Imprimir" at bounding box center [506, 210] width 42 height 14
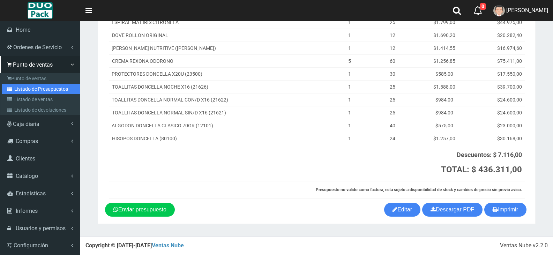
click at [46, 86] on link "Listado de Presupuestos" at bounding box center [41, 89] width 78 height 10
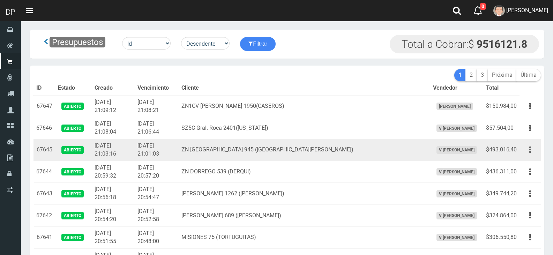
click at [532, 150] on button "button" at bounding box center [531, 150] width 16 height 12
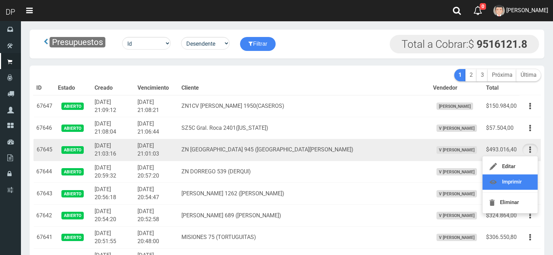
click at [523, 184] on link "Imprimir" at bounding box center [510, 182] width 55 height 15
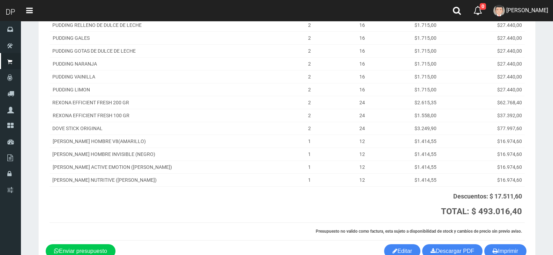
scroll to position [182, 0]
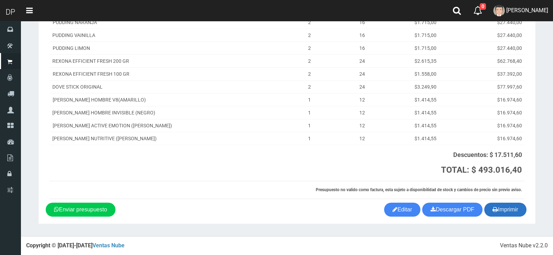
click at [512, 216] on button "Imprimir" at bounding box center [506, 210] width 42 height 14
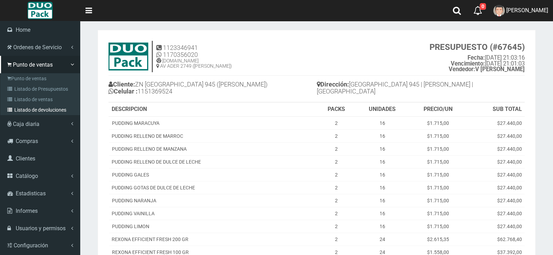
scroll to position [0, 0]
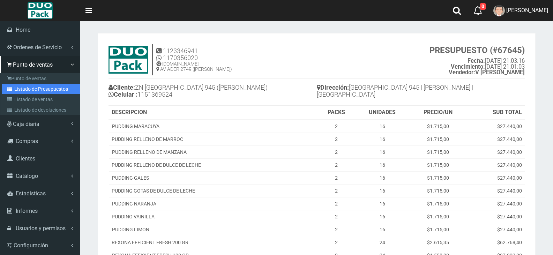
click at [39, 89] on link "Listado de Presupuestos" at bounding box center [41, 89] width 78 height 10
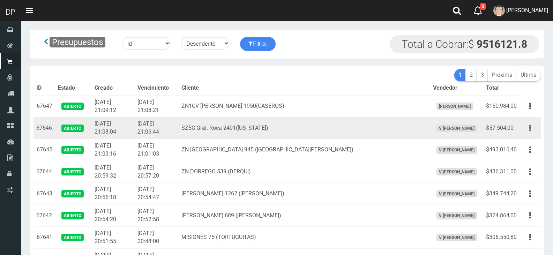
click at [530, 126] on icon "button" at bounding box center [531, 128] width 2 height 12
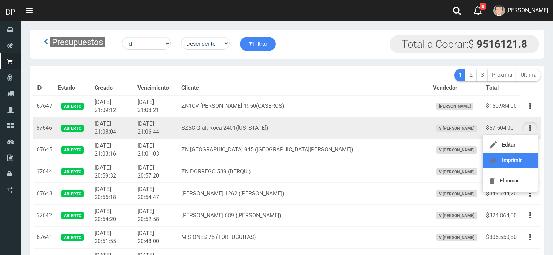
click at [521, 159] on link "Imprimir" at bounding box center [510, 160] width 55 height 15
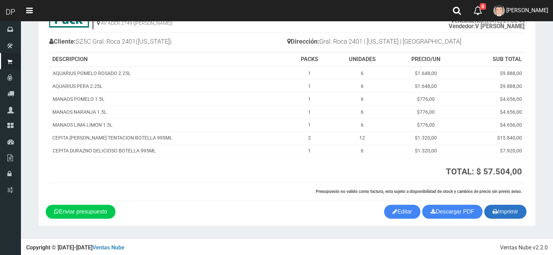
scroll to position [48, 0]
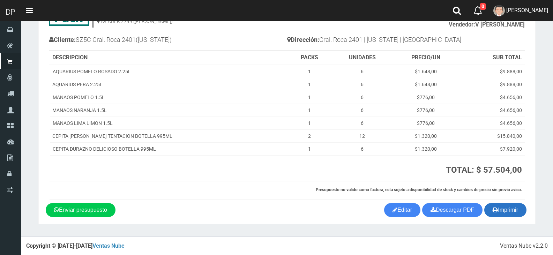
click at [496, 207] on icon "button" at bounding box center [495, 210] width 5 height 10
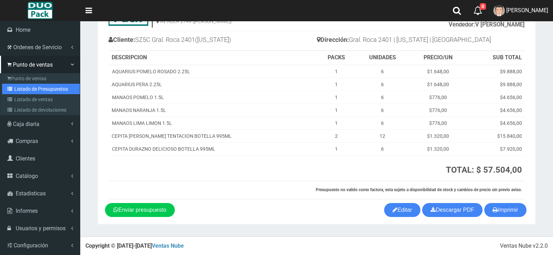
click at [41, 87] on link "Listado de Presupuestos" at bounding box center [41, 89] width 78 height 10
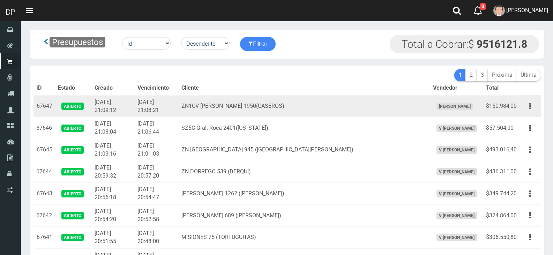
click at [537, 108] on button "button" at bounding box center [531, 106] width 16 height 12
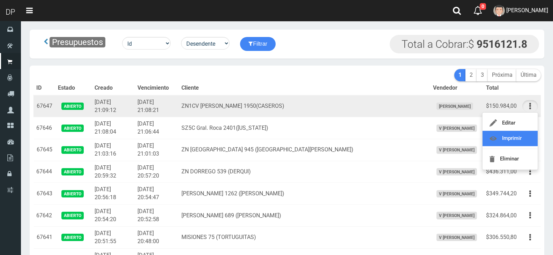
click at [522, 139] on link "Imprimir" at bounding box center [510, 138] width 55 height 15
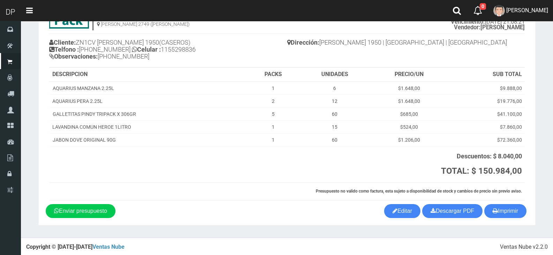
scroll to position [46, 0]
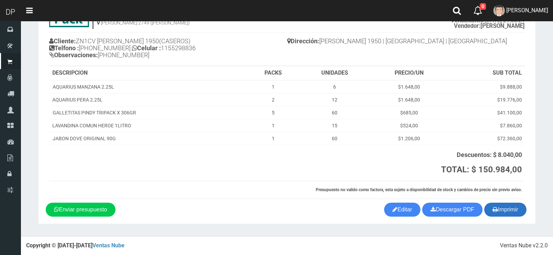
click at [498, 212] on button "Imprimir" at bounding box center [506, 210] width 42 height 14
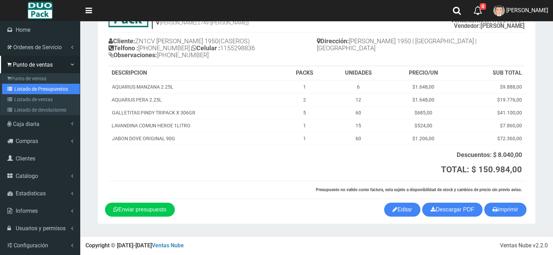
drag, startPoint x: 40, startPoint y: 85, endPoint x: 81, endPoint y: 90, distance: 41.1
click at [40, 85] on link "Listado de Presupuestos" at bounding box center [41, 89] width 78 height 10
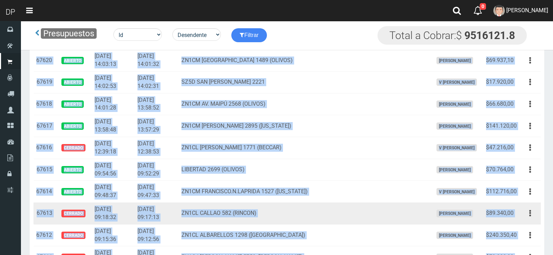
scroll to position [612, 0]
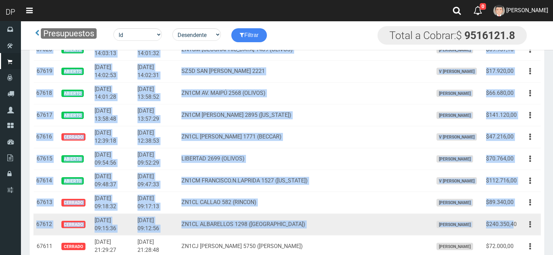
drag, startPoint x: 37, startPoint y: 103, endPoint x: 512, endPoint y: 221, distance: 489.6
click at [515, 224] on td "$240.350,40" at bounding box center [501, 225] width 36 height 22
click at [516, 224] on td "$240.350,40" at bounding box center [501, 225] width 36 height 22
copy tbody "67647 Abierto 2025-10-14 21:09:12 2025-10-14 21:08:21 ZN1CV QUINTANA 1950(CASER…"
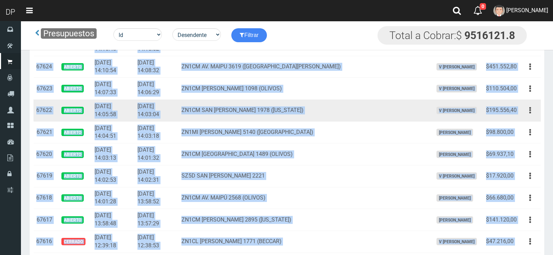
click at [71, 103] on td "Abierto" at bounding box center [73, 110] width 37 height 22
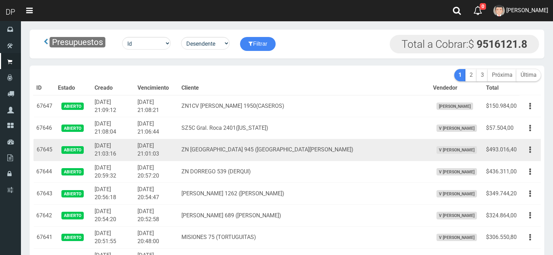
scroll to position [219, 0]
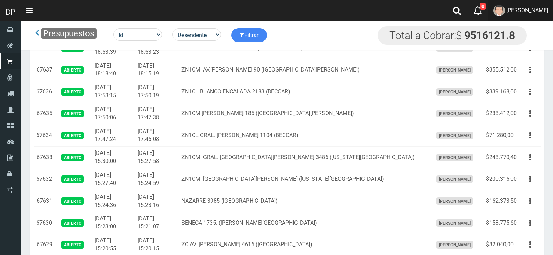
click at [508, 15] on link "DAIANA PECHMANN" at bounding box center [521, 10] width 65 height 21
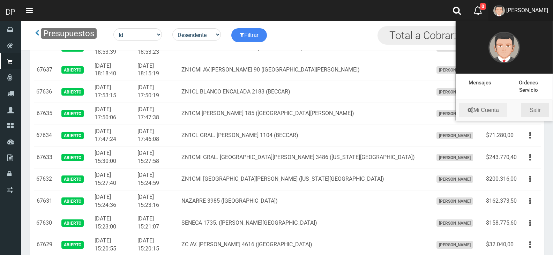
click at [538, 108] on link "Salir" at bounding box center [536, 110] width 28 height 14
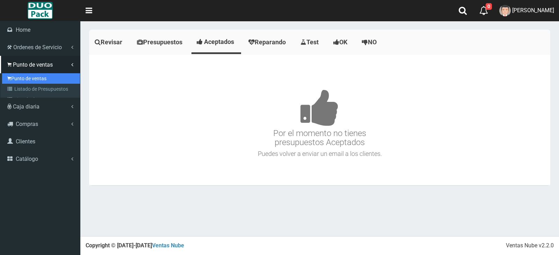
click at [17, 78] on link "Punto de ventas" at bounding box center [41, 78] width 78 height 10
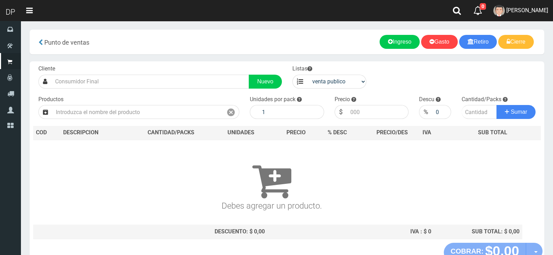
click at [114, 73] on div "Cliente Nuevo" at bounding box center [160, 77] width 254 height 24
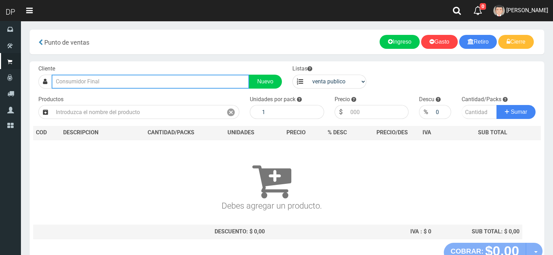
click at [113, 80] on input "text" at bounding box center [151, 82] width 198 height 14
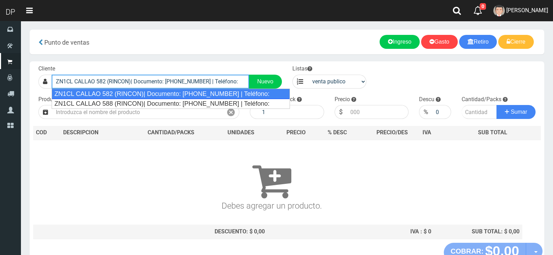
type input "ZN1CL CALLAO 582 (RINCON)| Documento: [PHONE_NUMBER] | Teléfono:"
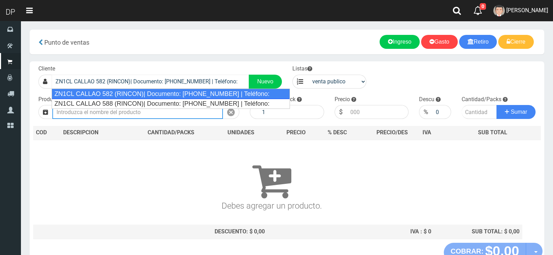
select select "2"
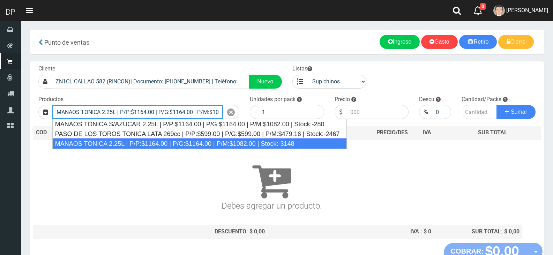
type input "MANAOS TONICA 2.25L | P/P:$1164.00 | P/G:$1164.00 | P/M:$1082.00 | Stock:-3148"
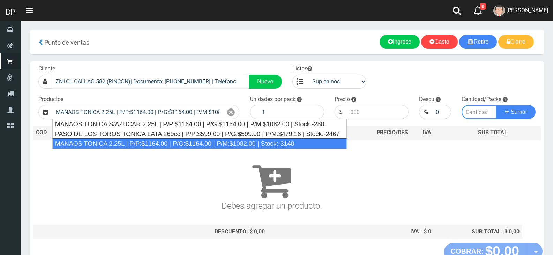
type input "6"
type input "1164.00"
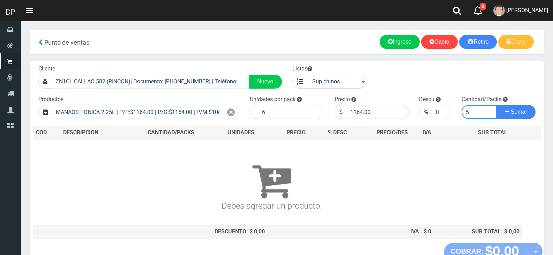
type input "5"
click at [497, 105] on button "Sumar" at bounding box center [516, 112] width 39 height 14
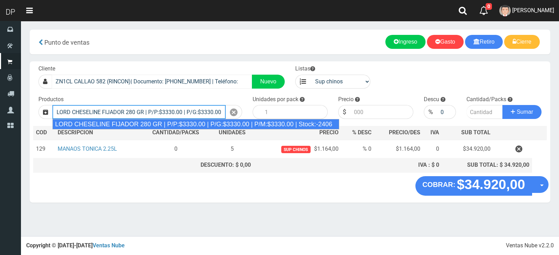
type input "LORD CHESELINE FIJADOR 280 GR | P/P:$3330.00 | P/G:$3330.00 | P/M:$3330.00 | St…"
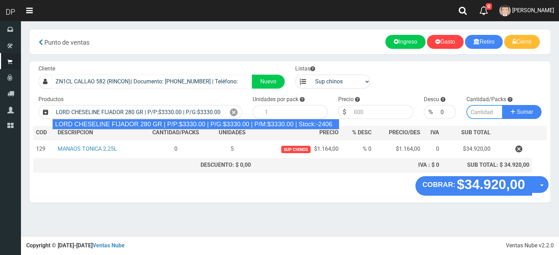
type input "6"
type input "3330.00"
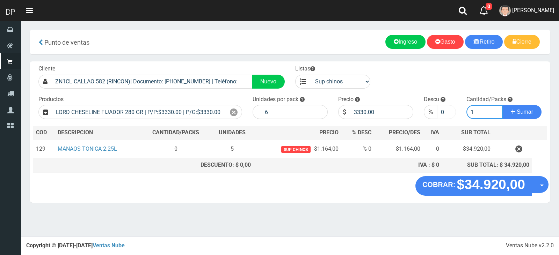
type input "1"
click at [444, 111] on input "0" at bounding box center [446, 112] width 19 height 14
type input "10"
click at [502, 105] on button "Sumar" at bounding box center [521, 112] width 39 height 14
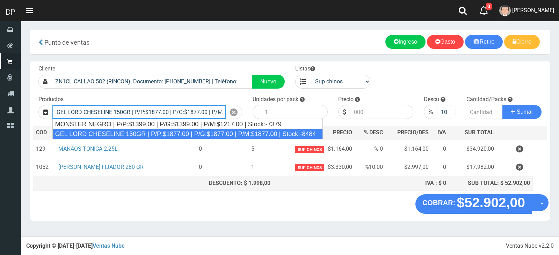
type input "GEL LORD CHESELINE 150GR | P/P:$1877.00 | P/G:$1877.00 | P/M:$1877.00 | Stock:-…"
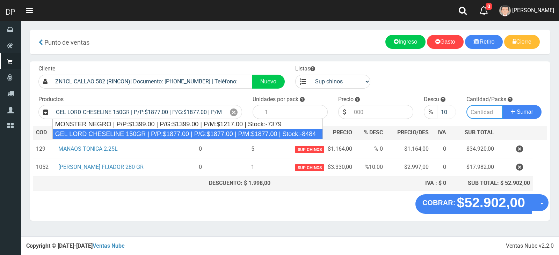
type input "12"
type input "1877.00"
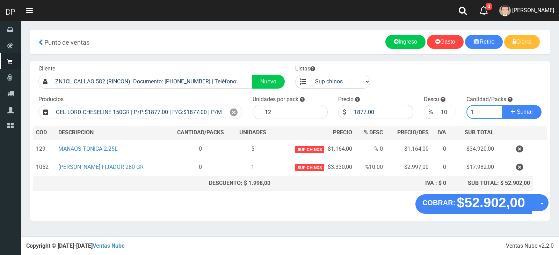
type input "1"
click at [502, 105] on button "Sumar" at bounding box center [521, 112] width 39 height 14
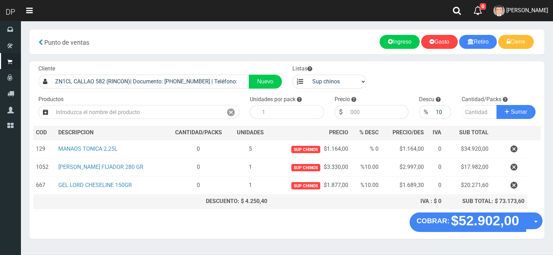
click at [476, 234] on div "COBRAR: $52.902,00 Opciones Hacer Devolucion Crear presupuesto" at bounding box center [287, 226] width 515 height 27
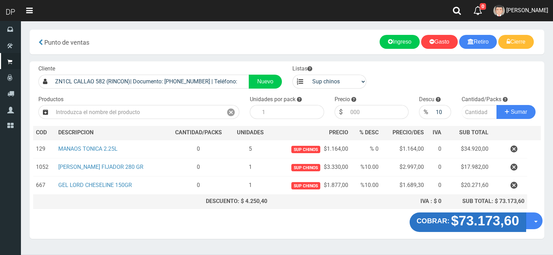
click at [477, 228] on strong "$73.173,60" at bounding box center [485, 220] width 68 height 15
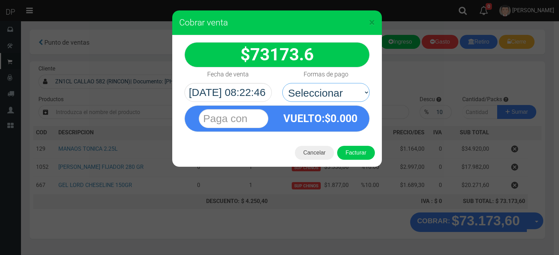
click at [346, 95] on select "Seleccionar Efectivo Tarjeta de Crédito Depósito Débito" at bounding box center [325, 92] width 87 height 19
select select "Efectivo"
click at [282, 83] on select "Seleccionar Efectivo Tarjeta de Crédito Depósito Débito" at bounding box center [325, 92] width 87 height 19
drag, startPoint x: 356, startPoint y: 140, endPoint x: 361, endPoint y: 151, distance: 12.2
click at [356, 140] on div "Cancelar Facturar" at bounding box center [276, 153] width 209 height 28
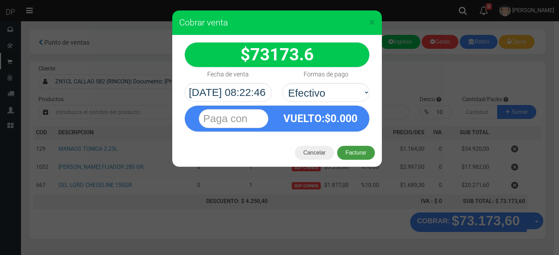
click at [361, 152] on button "Facturar" at bounding box center [356, 153] width 38 height 14
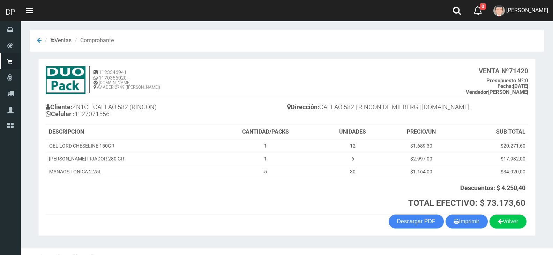
scroll to position [12, 0]
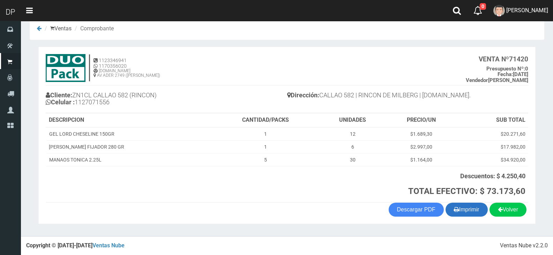
click at [470, 214] on button "Imprimir" at bounding box center [467, 210] width 42 height 14
click at [464, 216] on button "Imprimir" at bounding box center [467, 210] width 42 height 14
click at [446, 203] on button "Imprimir" at bounding box center [467, 210] width 42 height 14
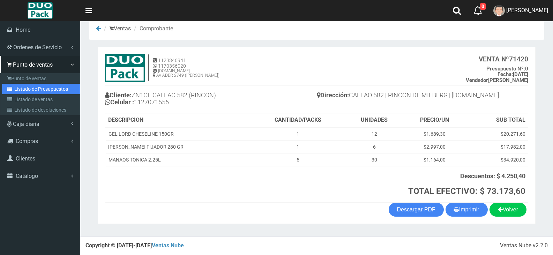
drag, startPoint x: 32, startPoint y: 90, endPoint x: 40, endPoint y: 84, distance: 10.7
click at [32, 90] on link "Listado de Presupuestos" at bounding box center [41, 89] width 78 height 10
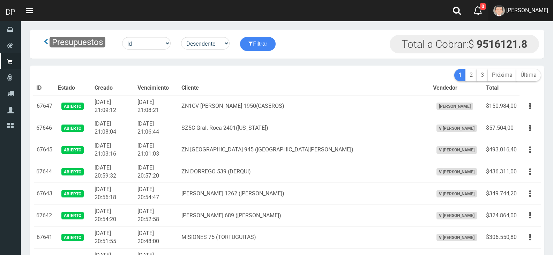
click at [498, 16] on link "Betiana Paola Casco" at bounding box center [521, 10] width 65 height 21
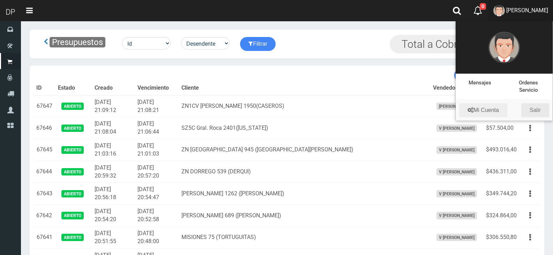
click at [541, 111] on link "Salir" at bounding box center [536, 110] width 28 height 14
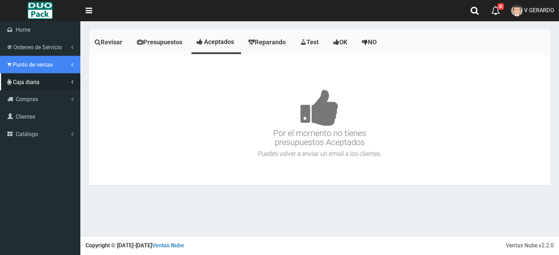
drag, startPoint x: 33, startPoint y: 62, endPoint x: 34, endPoint y: 79, distance: 16.4
click at [33, 62] on span "Punto de ventas" at bounding box center [33, 64] width 40 height 7
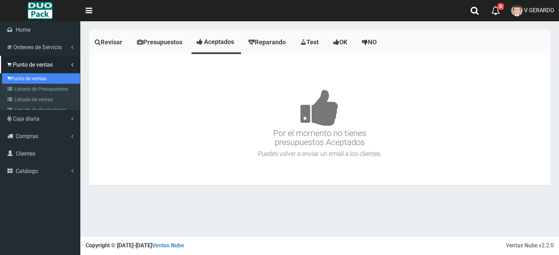
click at [36, 81] on link "Punto de ventas" at bounding box center [41, 78] width 78 height 10
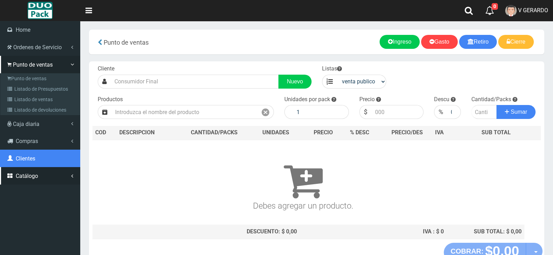
click at [53, 161] on link "Clientes" at bounding box center [40, 158] width 80 height 17
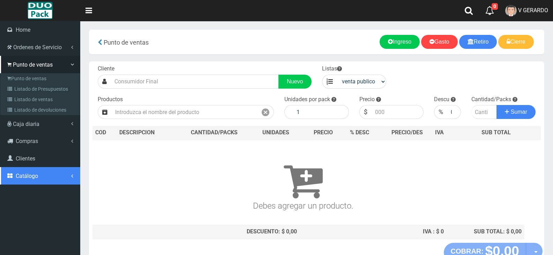
click at [51, 172] on link "Catálogo" at bounding box center [40, 175] width 80 height 17
